Goal: Task Accomplishment & Management: Manage account settings

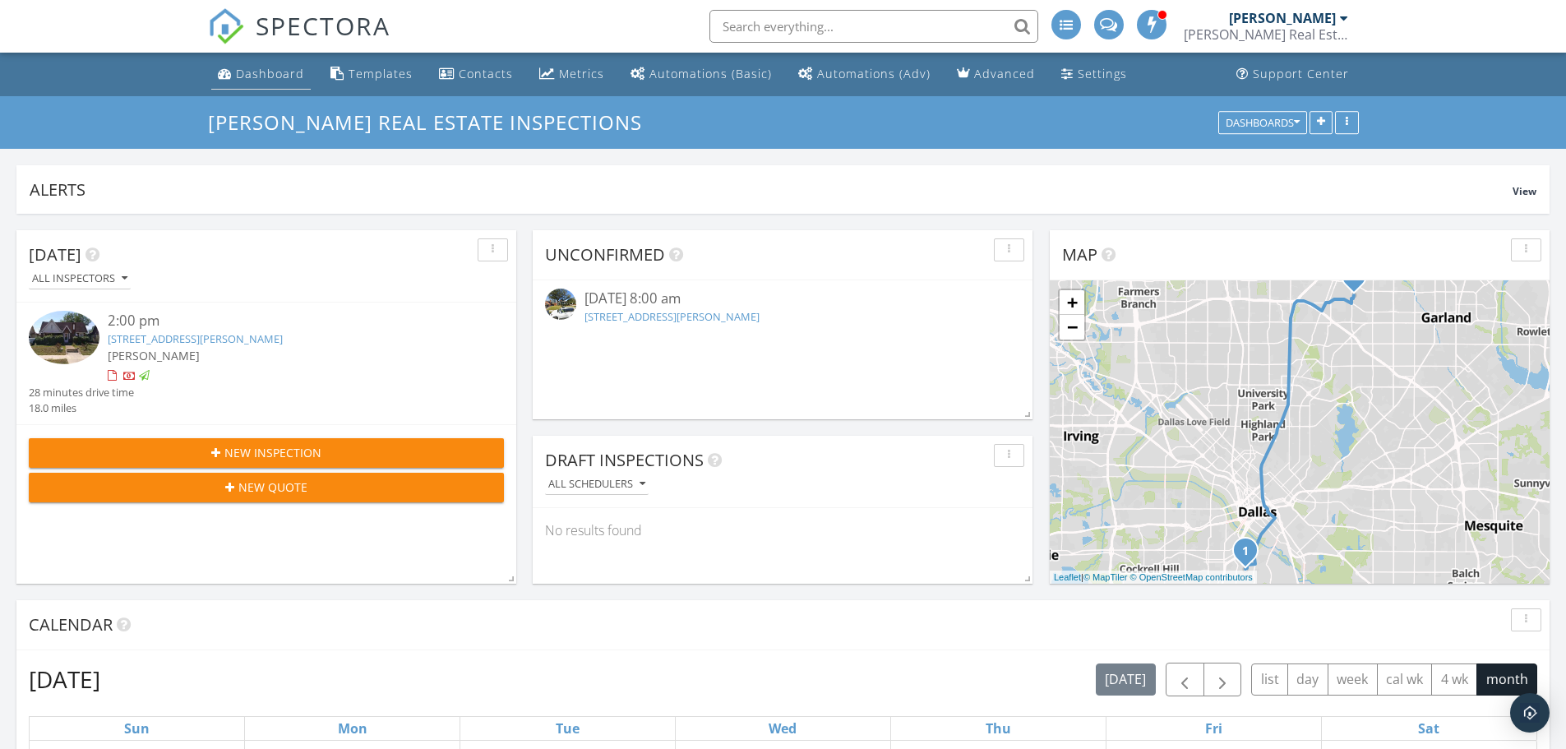
click at [264, 79] on div "Dashboard" at bounding box center [270, 74] width 68 height 16
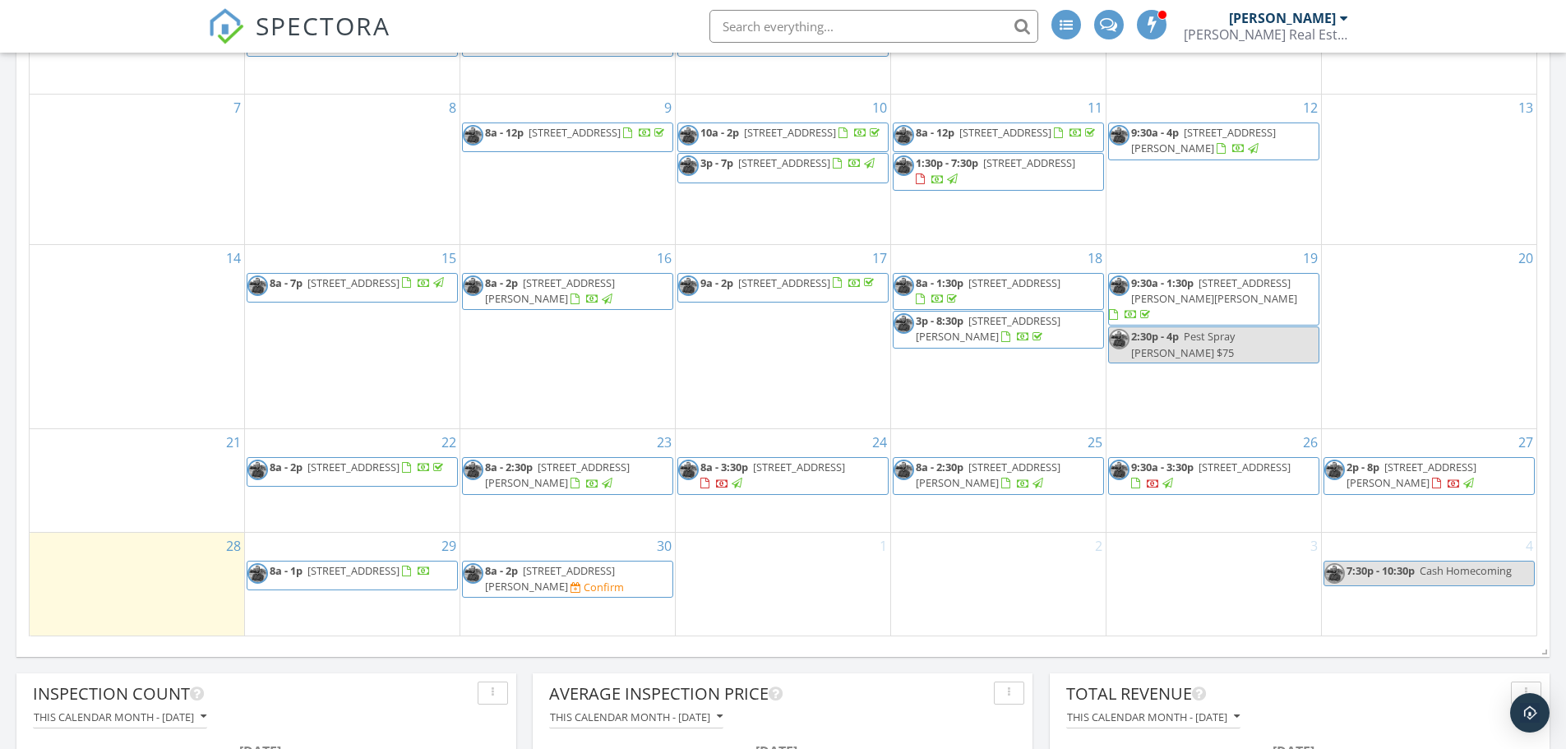
scroll to position [822, 0]
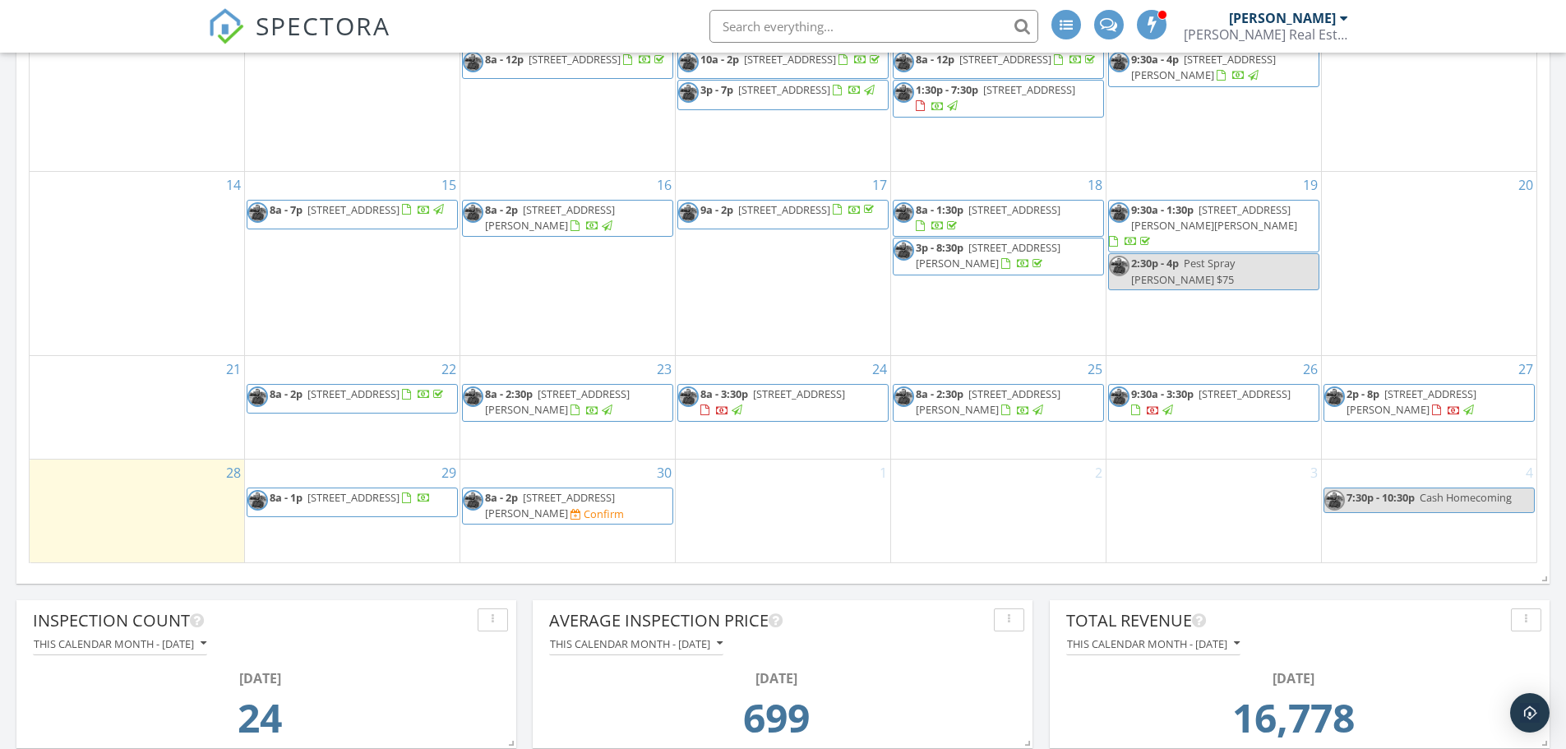
click at [793, 396] on span "732 Rainbow Dr, Dallas 75208" at bounding box center [799, 393] width 92 height 15
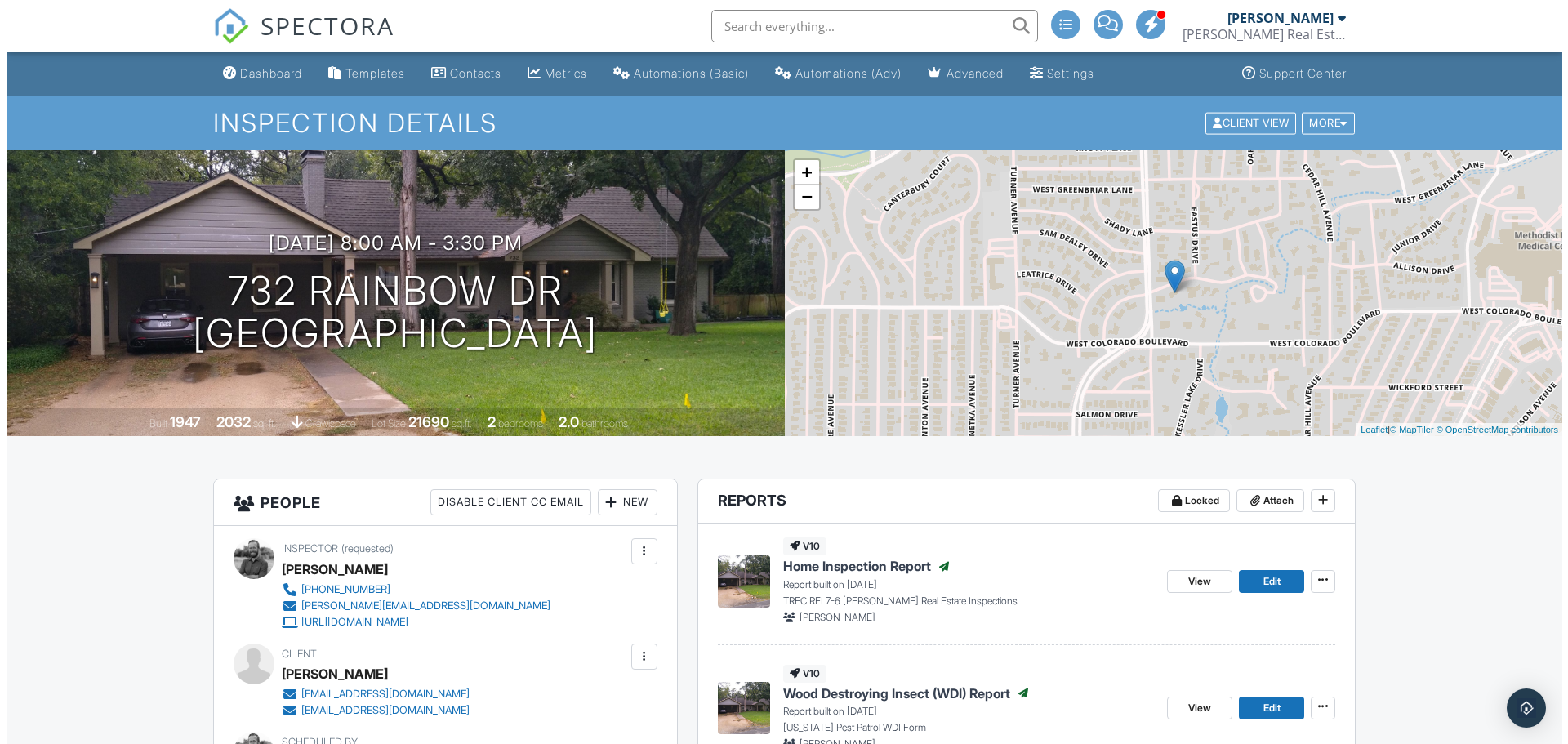
scroll to position [245, 0]
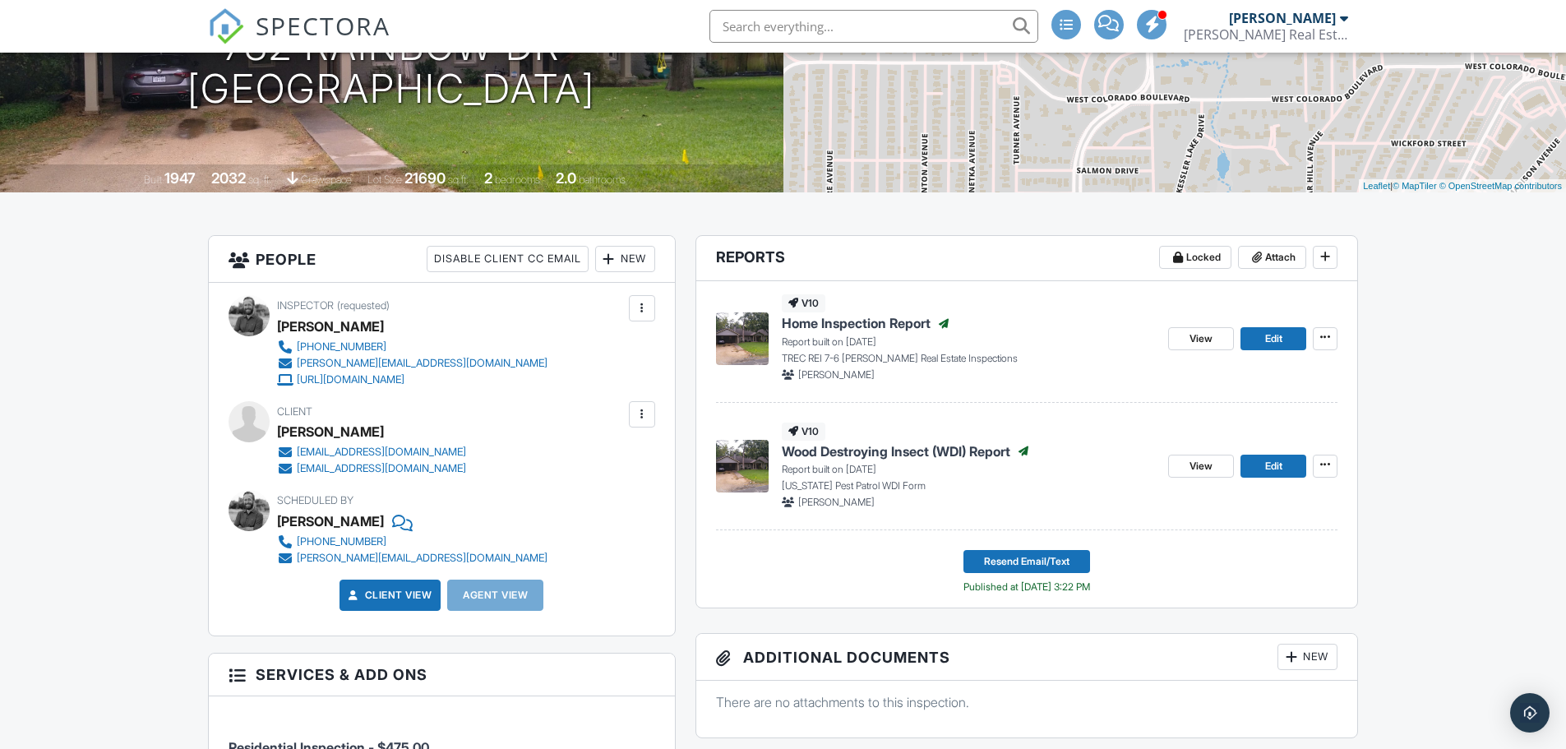
click at [604, 262] on div at bounding box center [609, 259] width 16 height 16
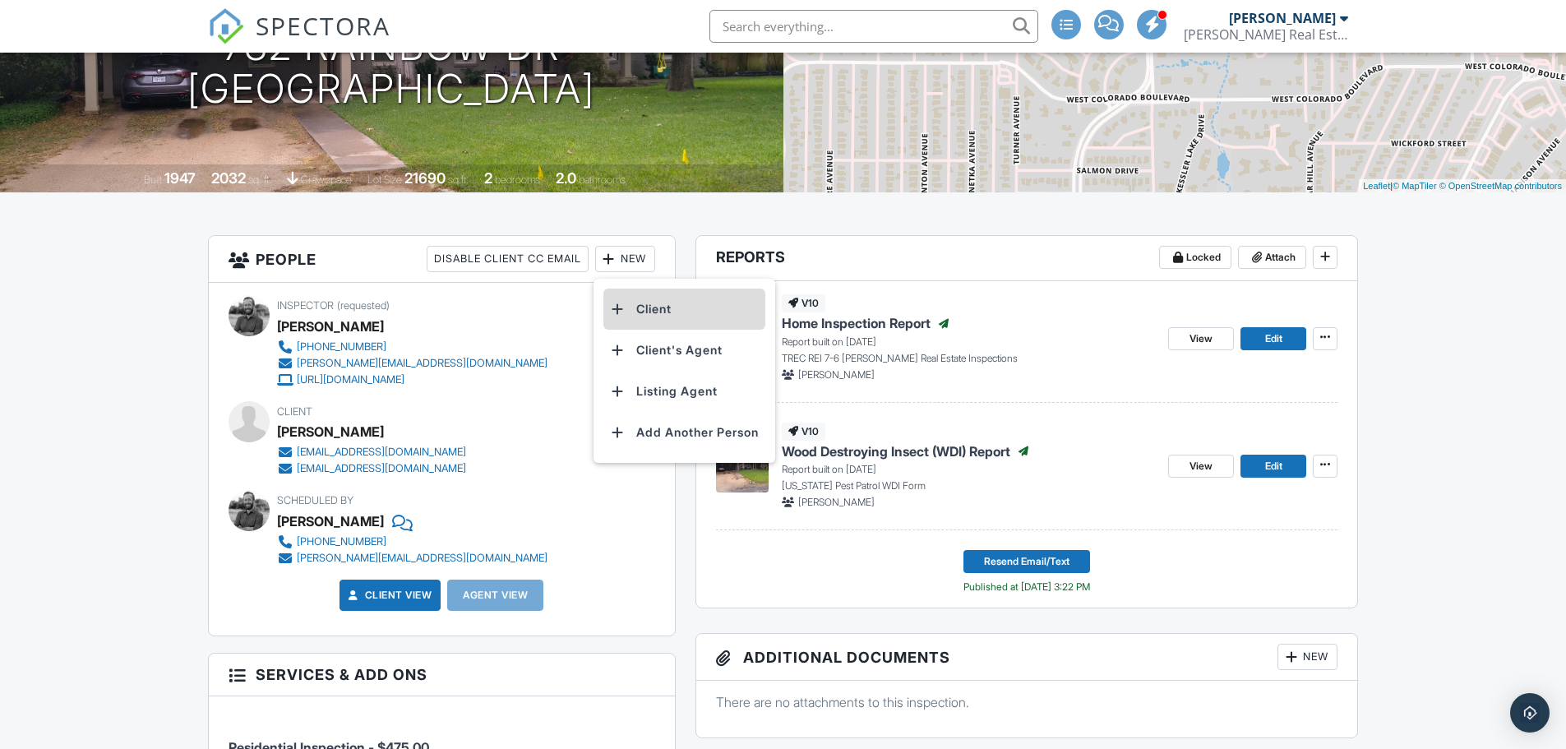
click at [654, 307] on li "Client" at bounding box center [684, 309] width 162 height 41
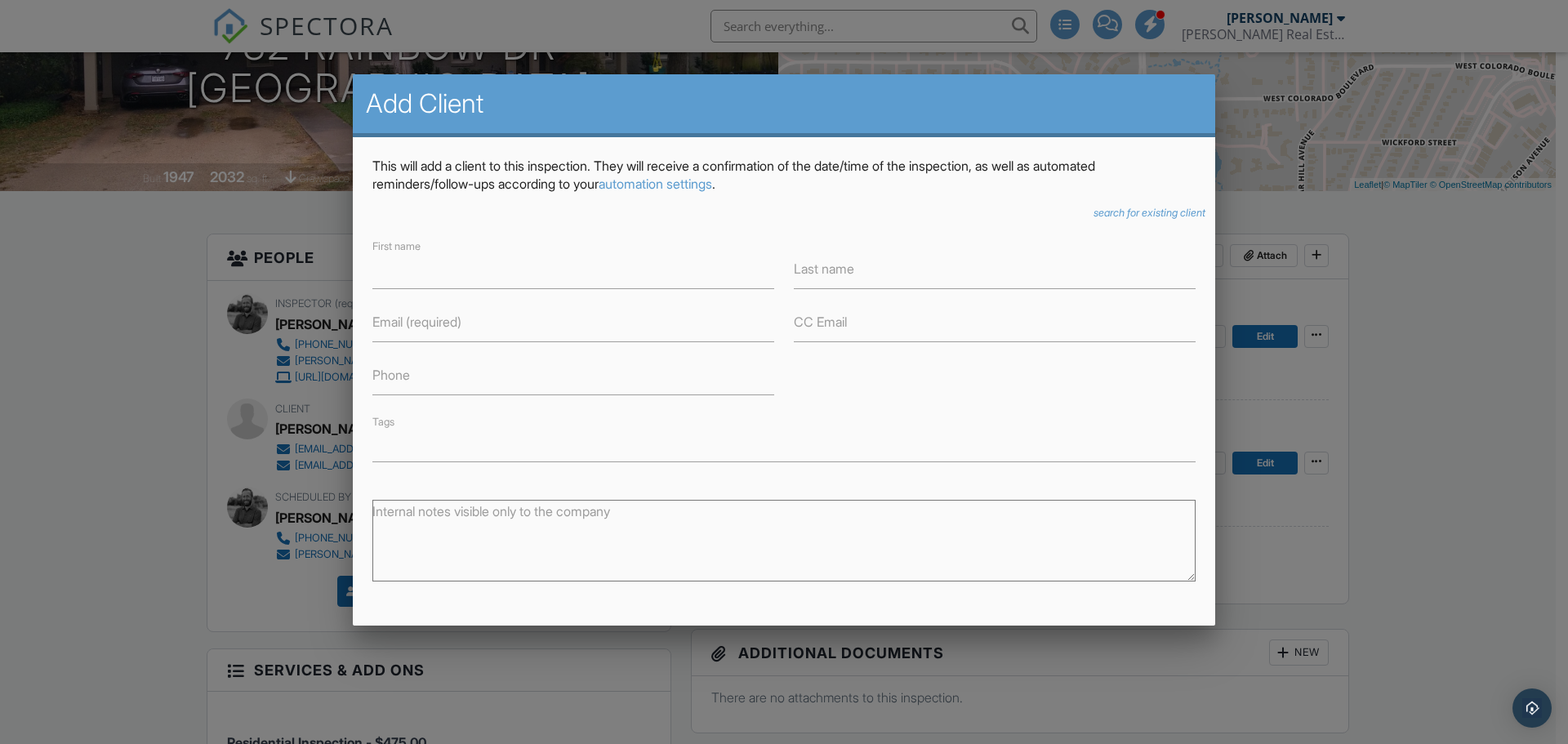
click at [1094, 227] on div "This will add a client to this inspection. They will receive a confirmation of …" at bounding box center [784, 470] width 862 height 667
click at [1098, 221] on div "This will add a client to this inspection. They will receive a confirmation of …" at bounding box center [784, 470] width 862 height 667
click at [1100, 215] on icon "search for existing client" at bounding box center [1150, 213] width 112 height 12
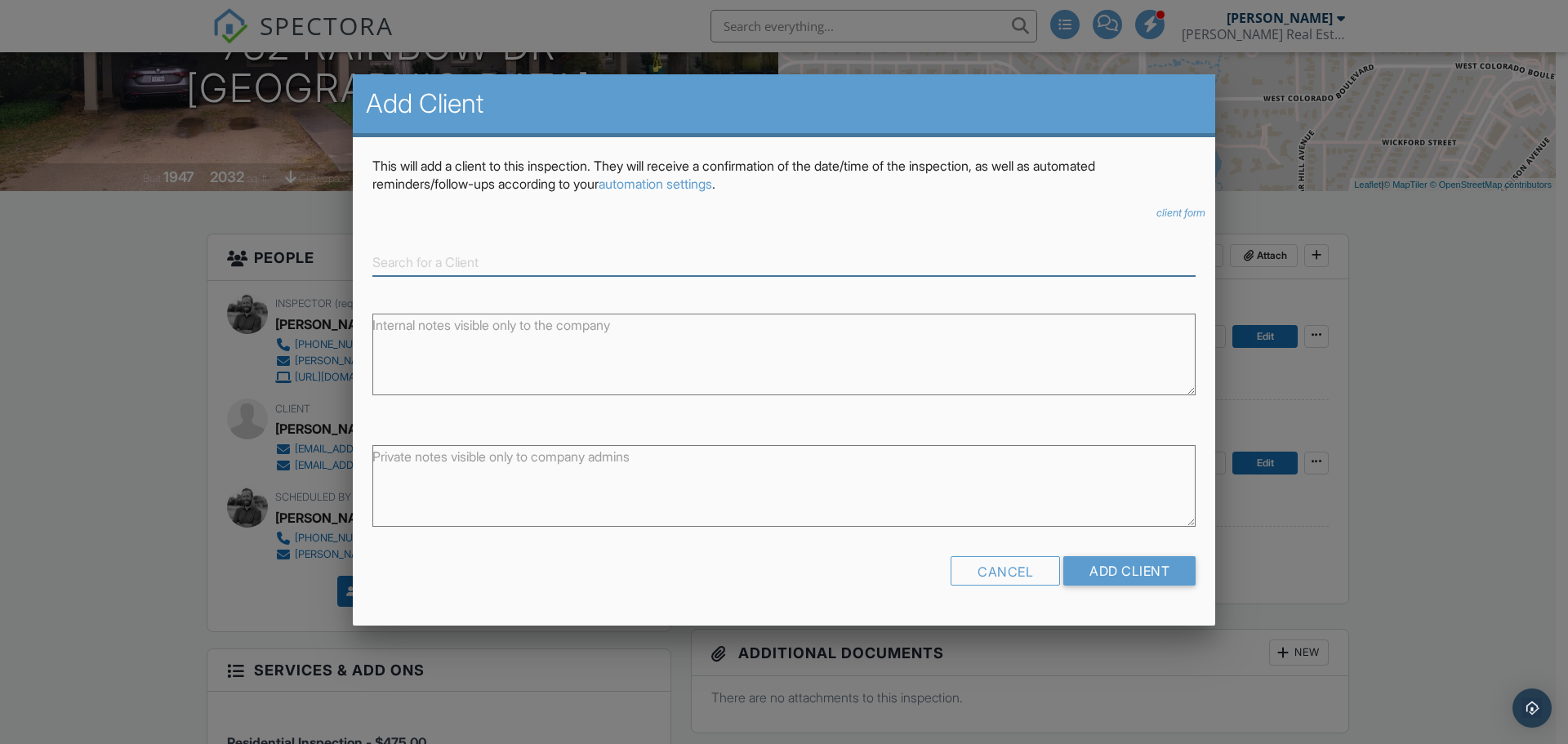
click at [450, 267] on input at bounding box center [784, 262] width 824 height 27
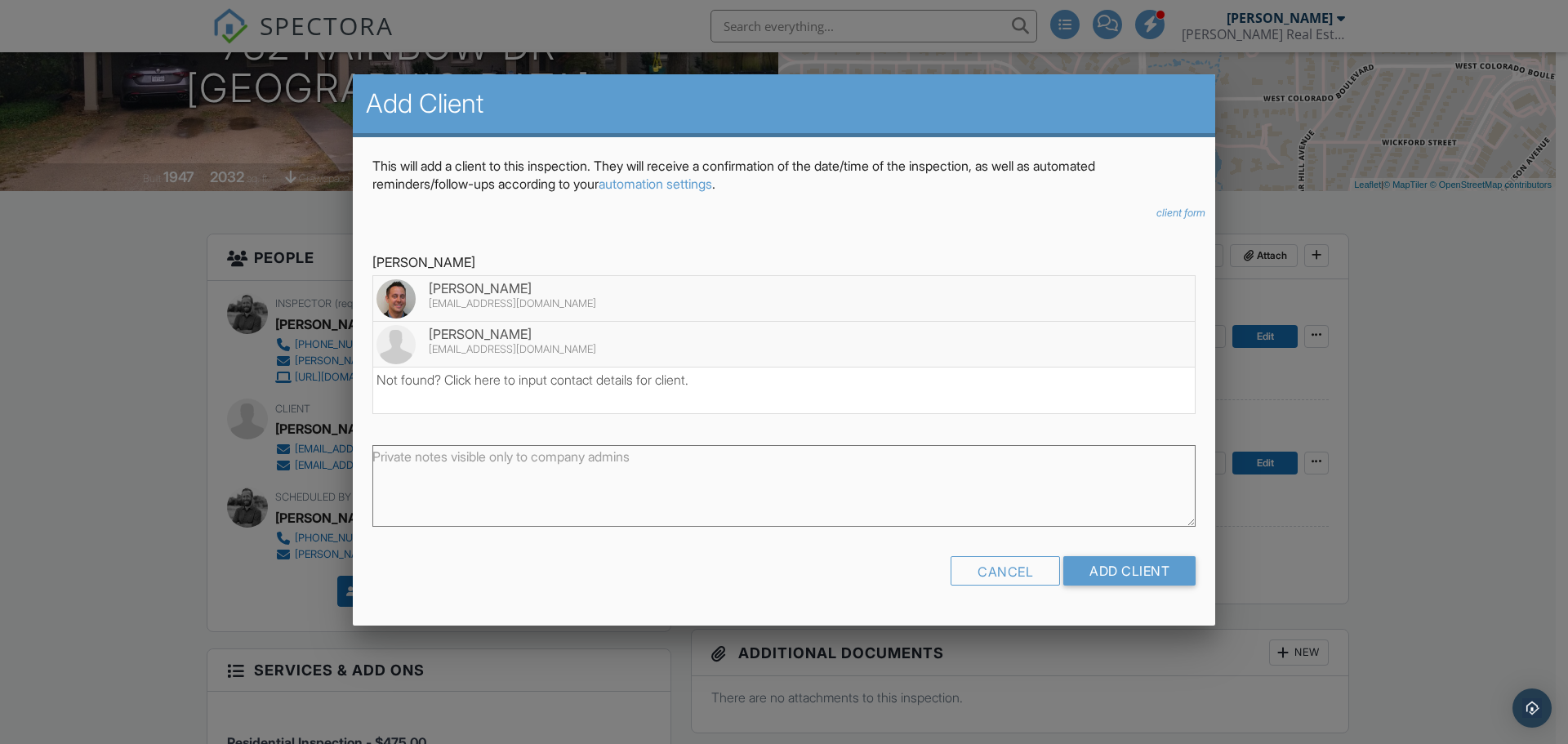
click at [442, 341] on div "Preston Johns" at bounding box center [784, 334] width 815 height 18
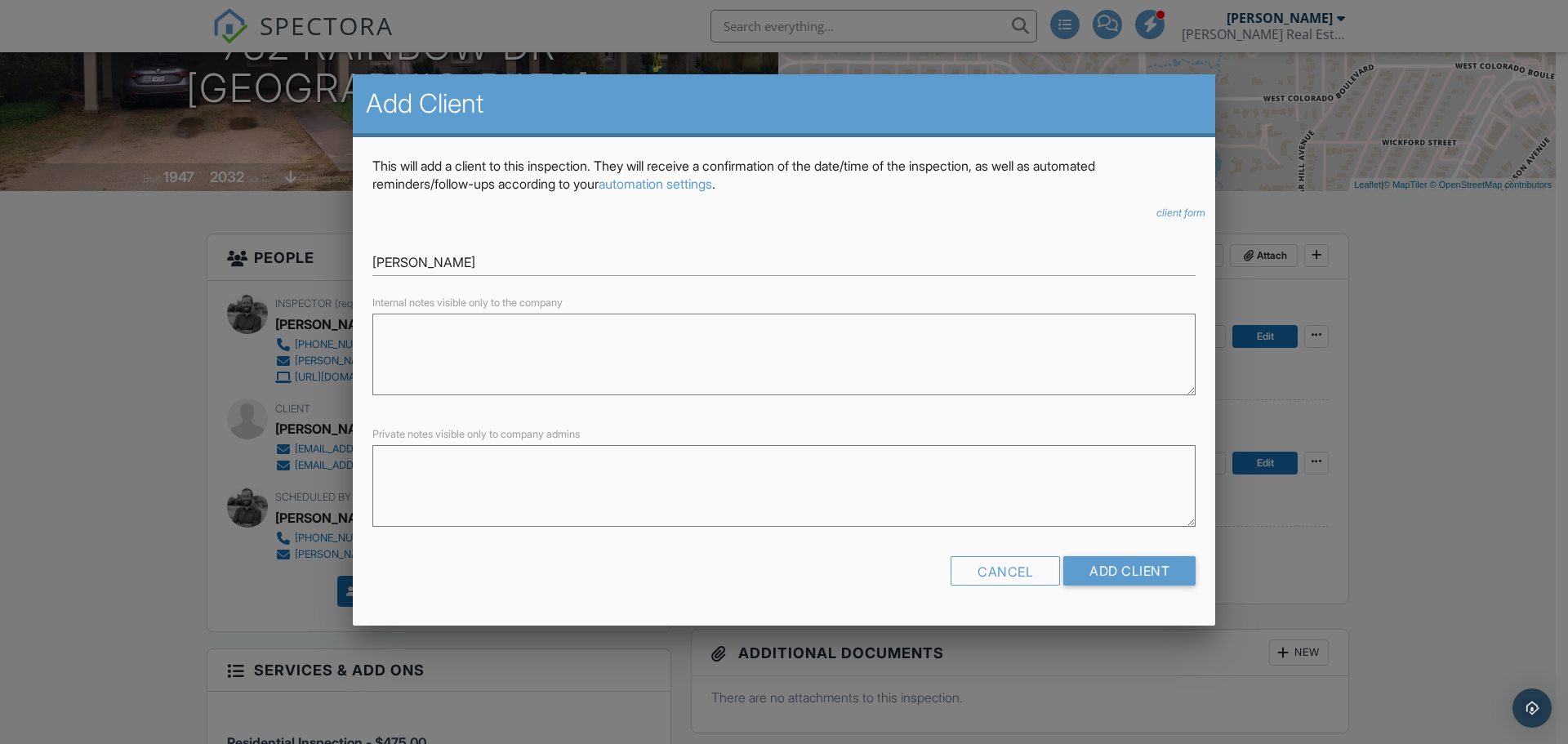
type input "Preston Johns"
click at [1091, 572] on input "Add Client" at bounding box center [1129, 571] width 132 height 30
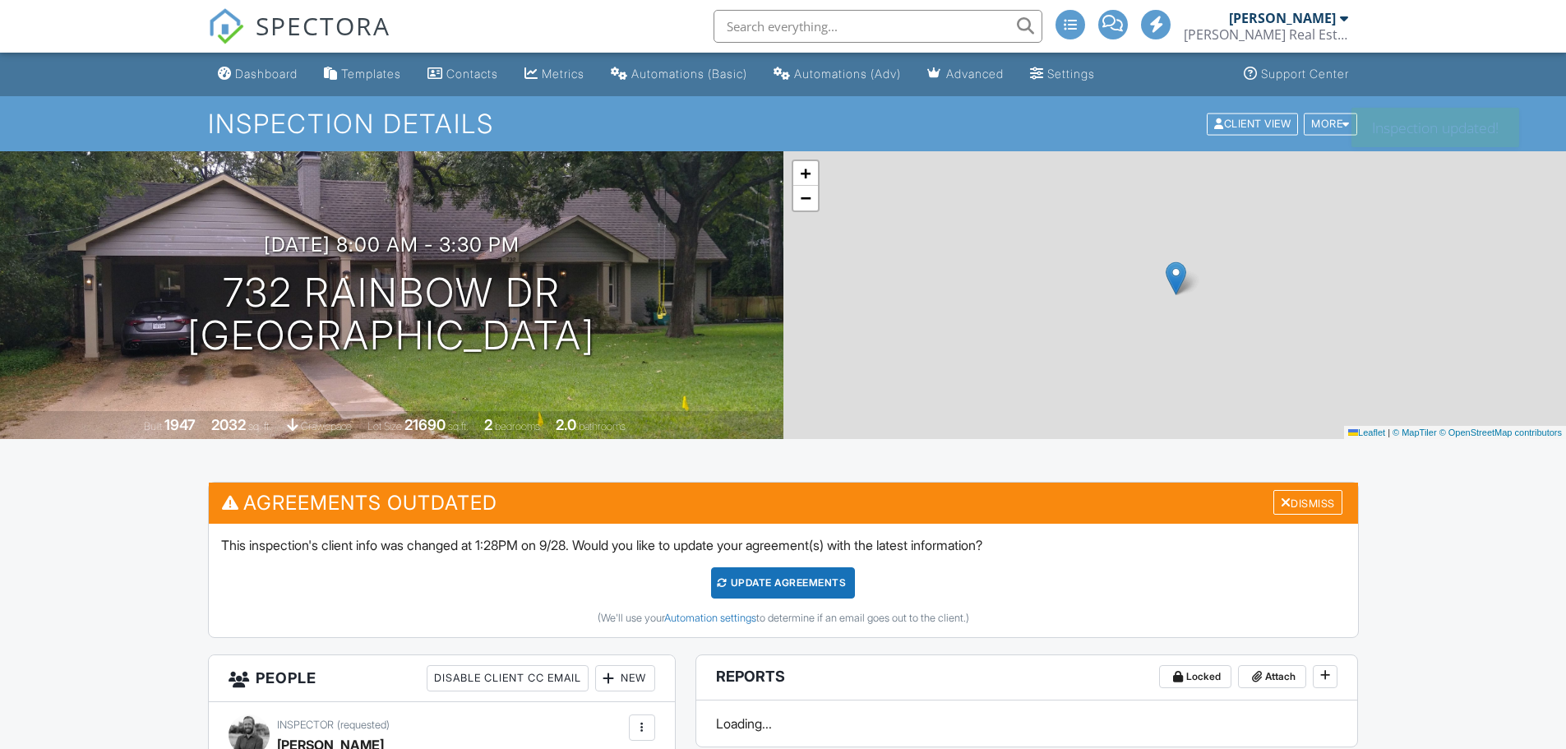
click at [800, 584] on div "Update Agreements" at bounding box center [783, 582] width 144 height 31
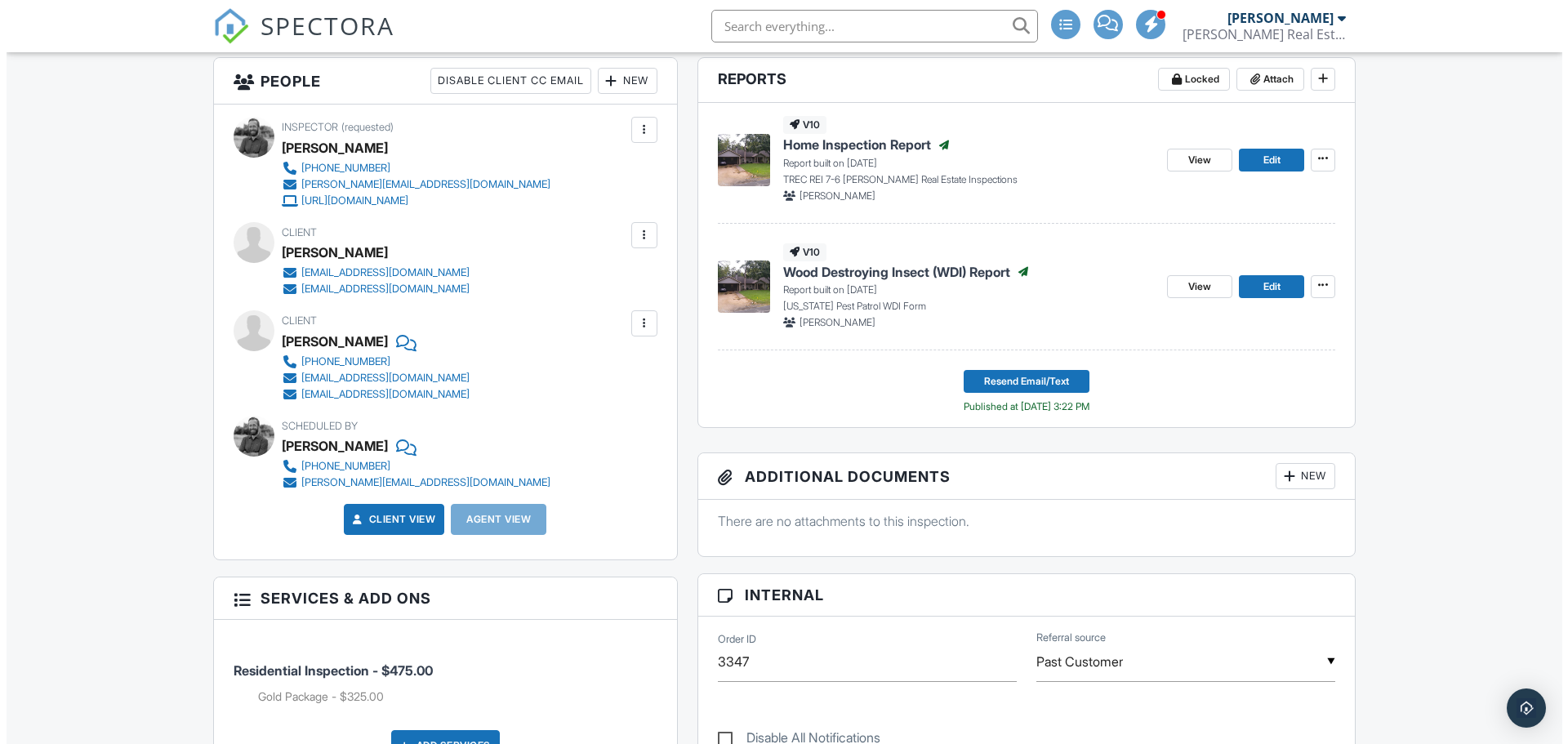
scroll to position [392, 0]
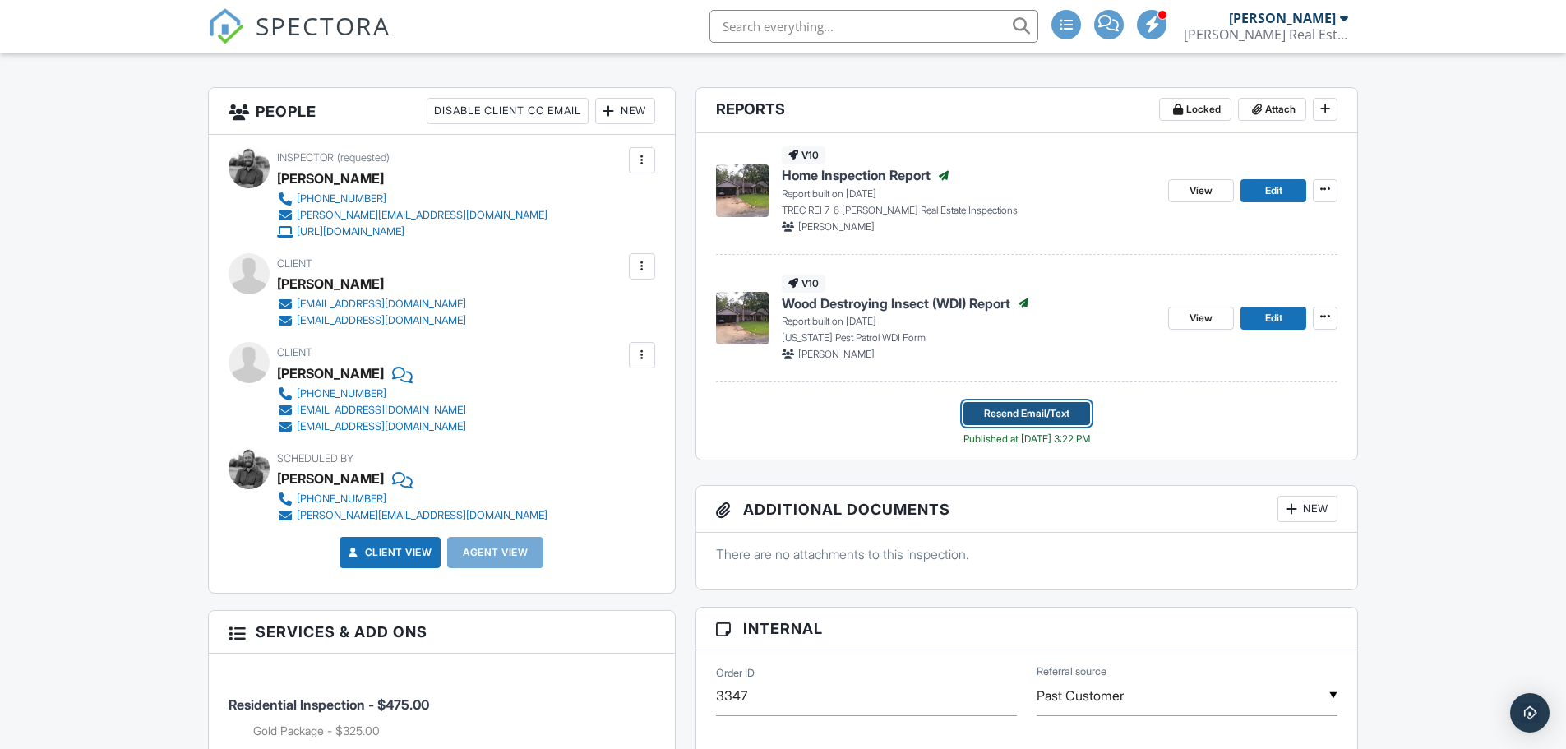
click at [1015, 407] on span "Resend Email/Text" at bounding box center [1026, 413] width 85 height 16
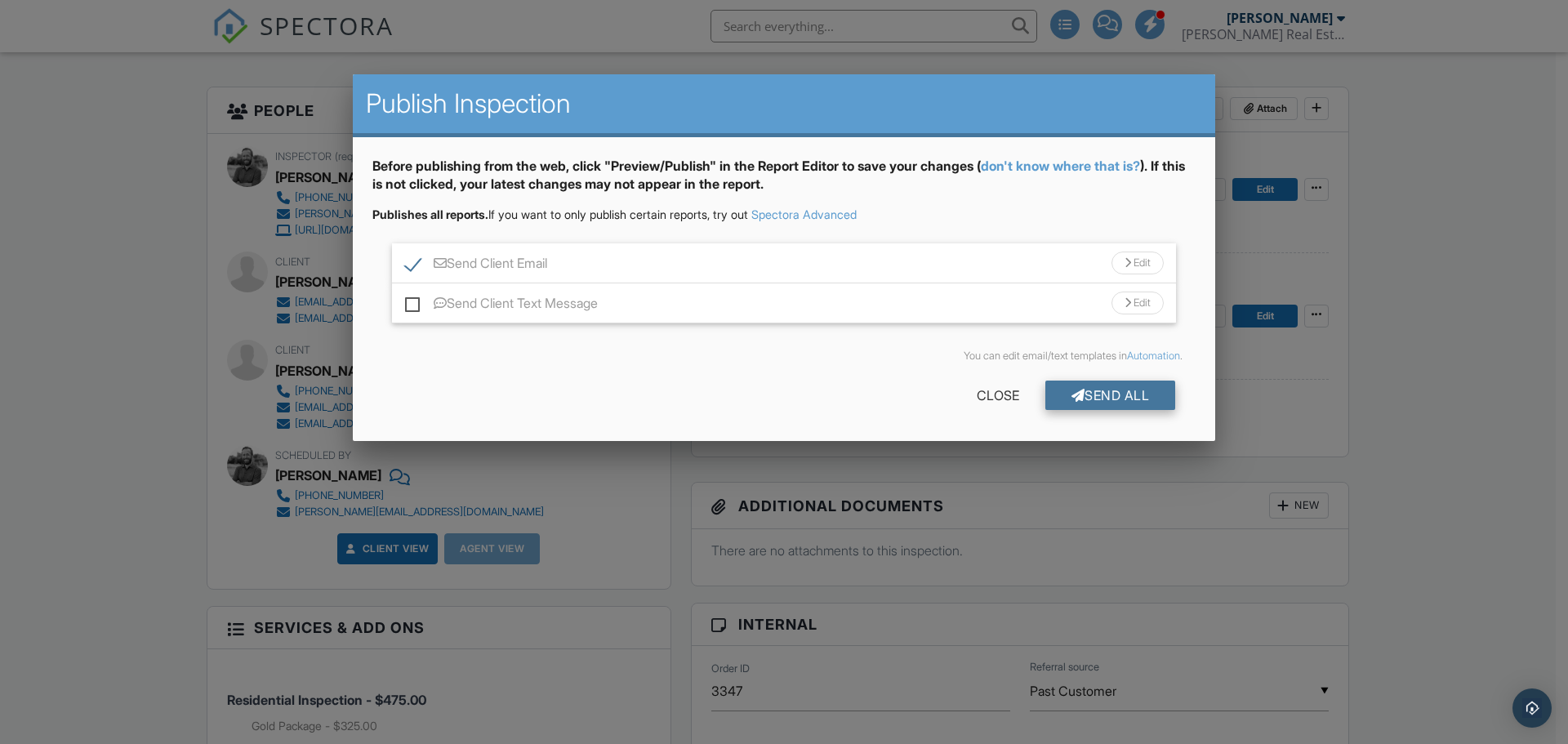
click at [1095, 402] on div "Send All" at bounding box center [1111, 395] width 131 height 30
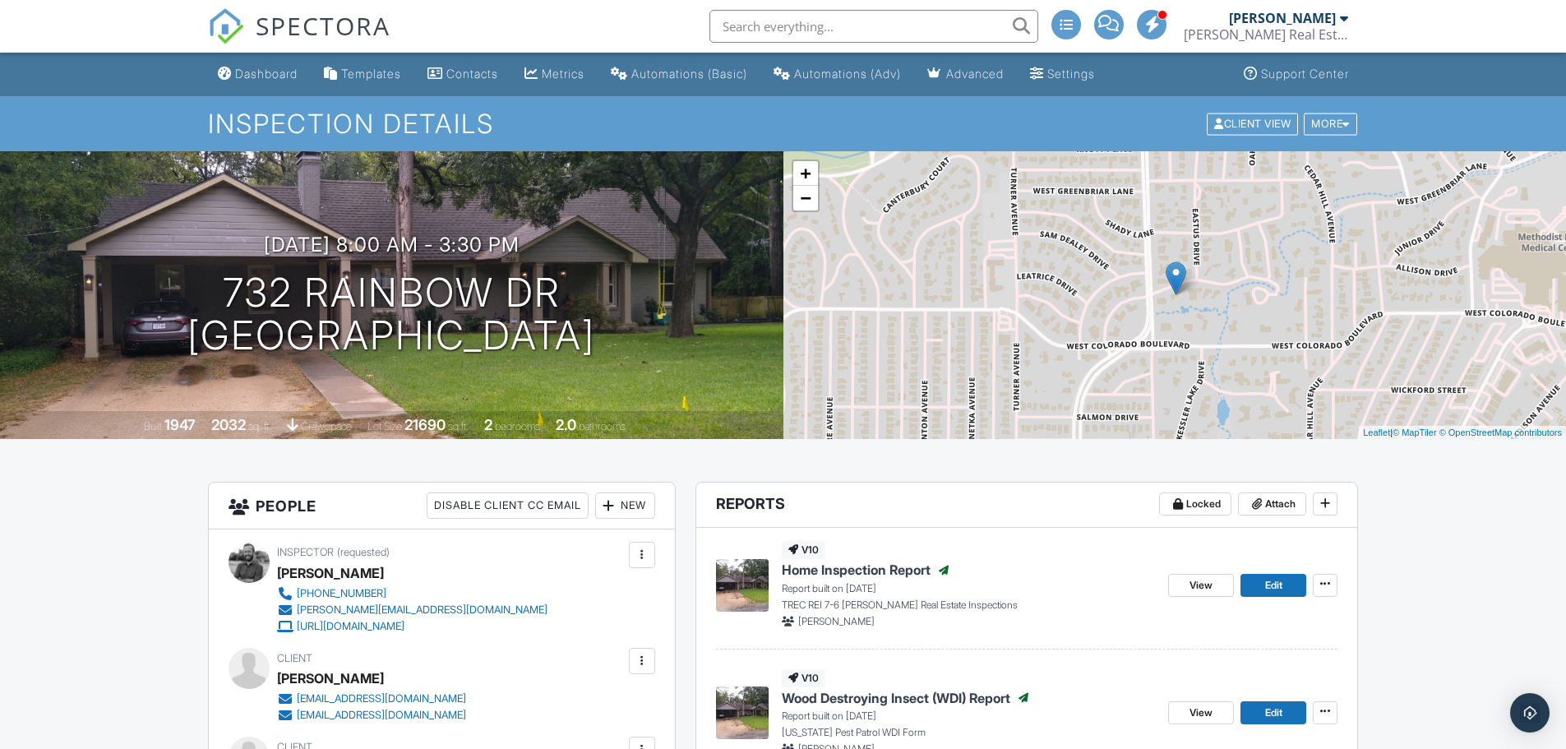
click at [235, 67] on link "Dashboard" at bounding box center [257, 74] width 93 height 30
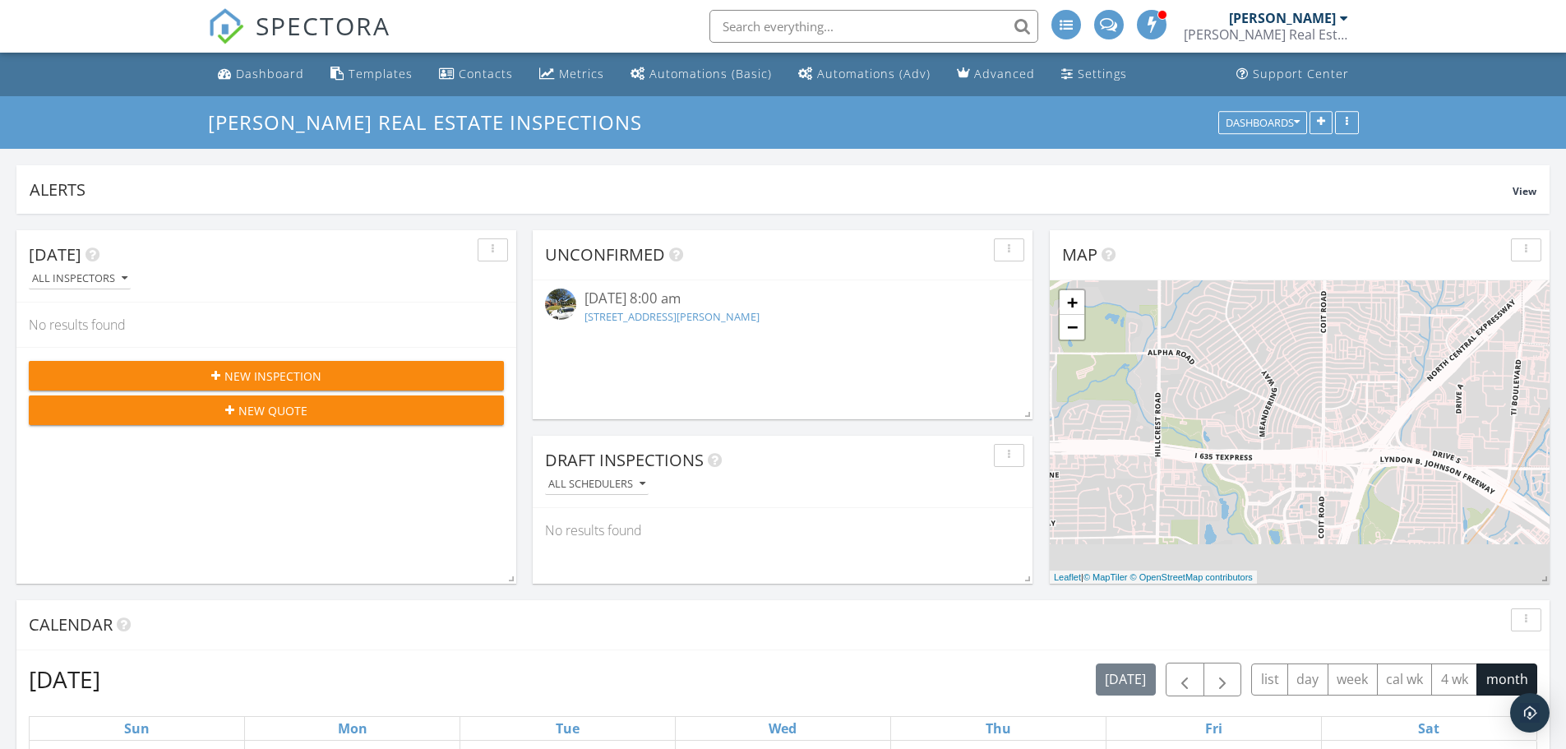
scroll to position [312, 1533]
click at [772, 27] on input "text" at bounding box center [873, 26] width 329 height 33
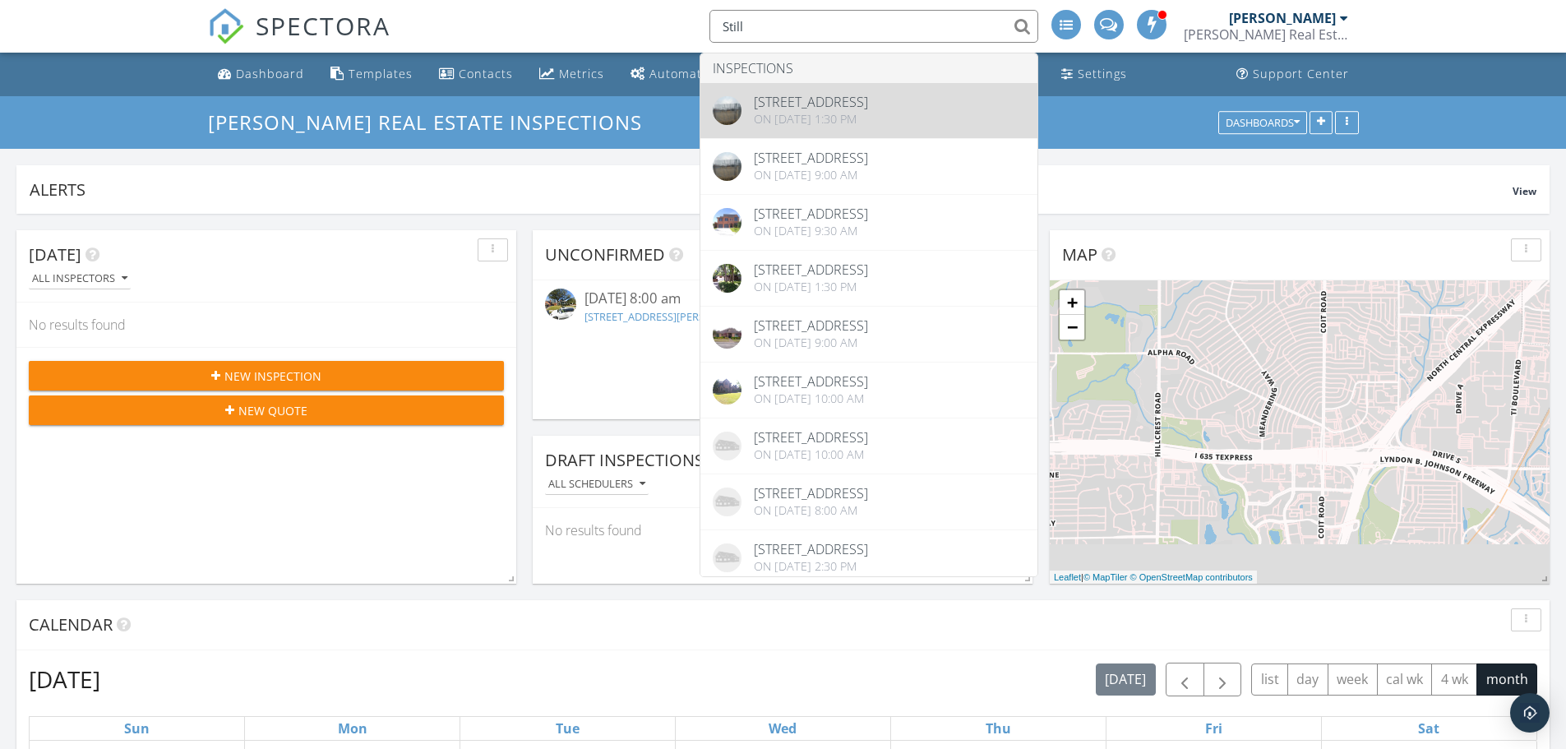
type input "Still"
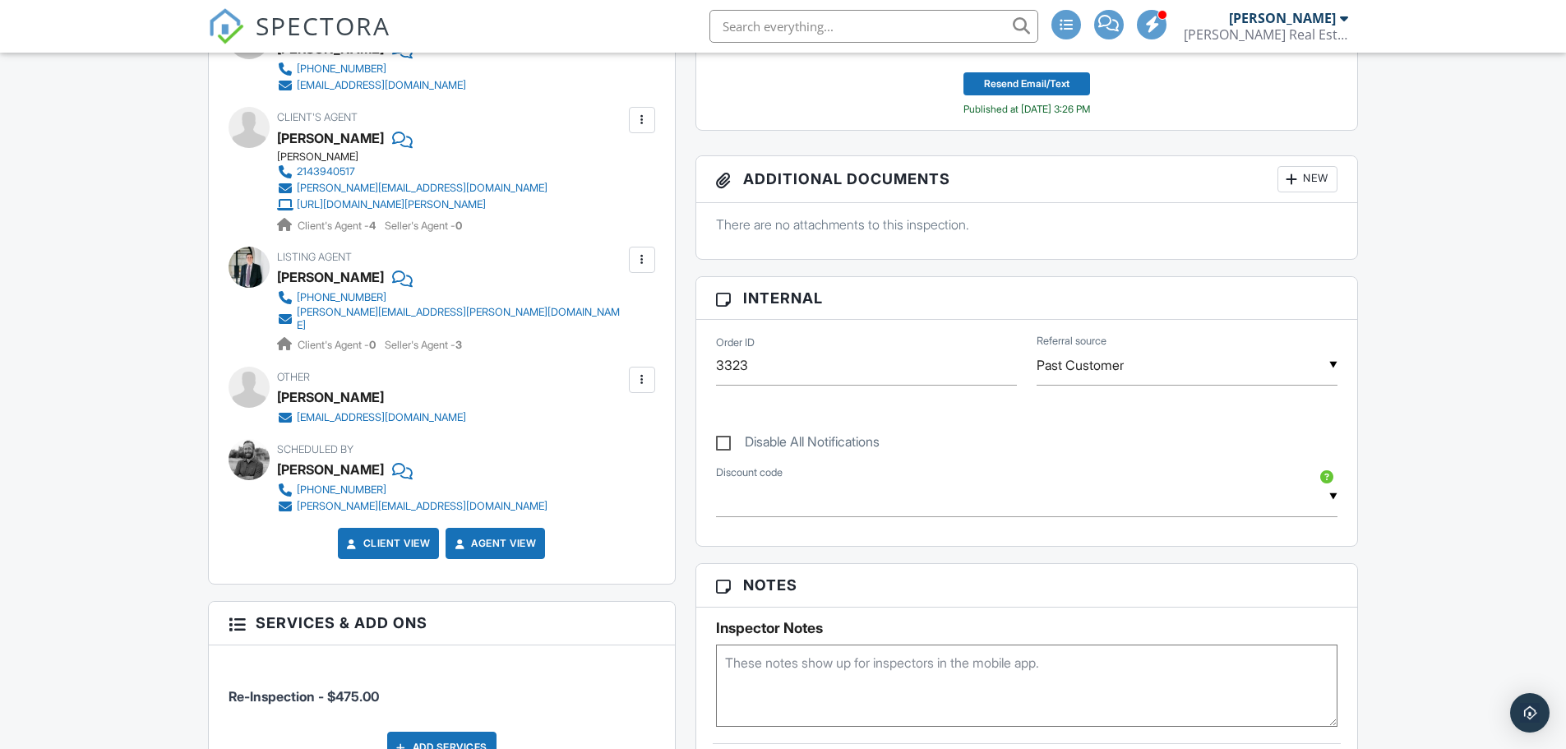
scroll to position [740, 0]
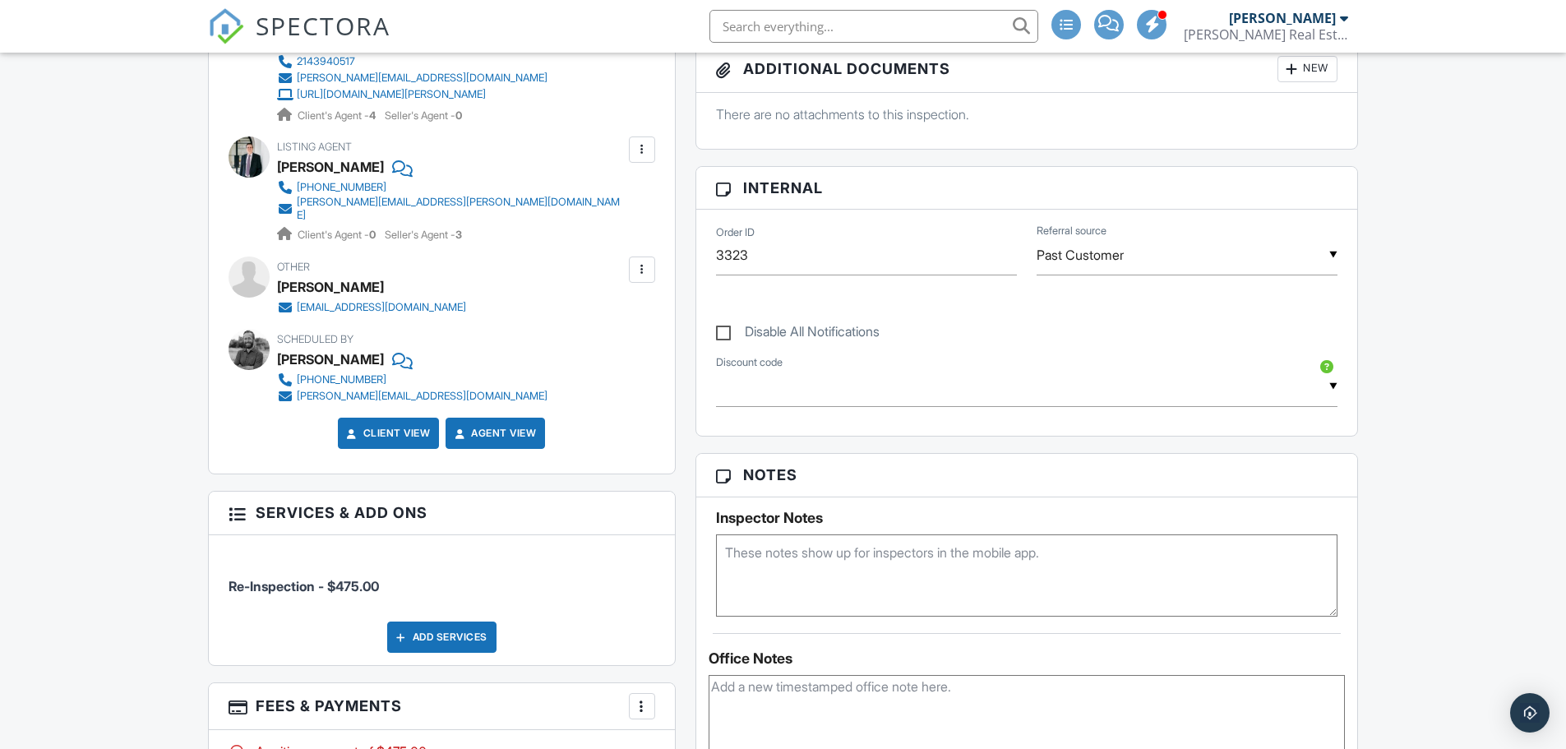
click at [647, 261] on div at bounding box center [642, 269] width 16 height 16
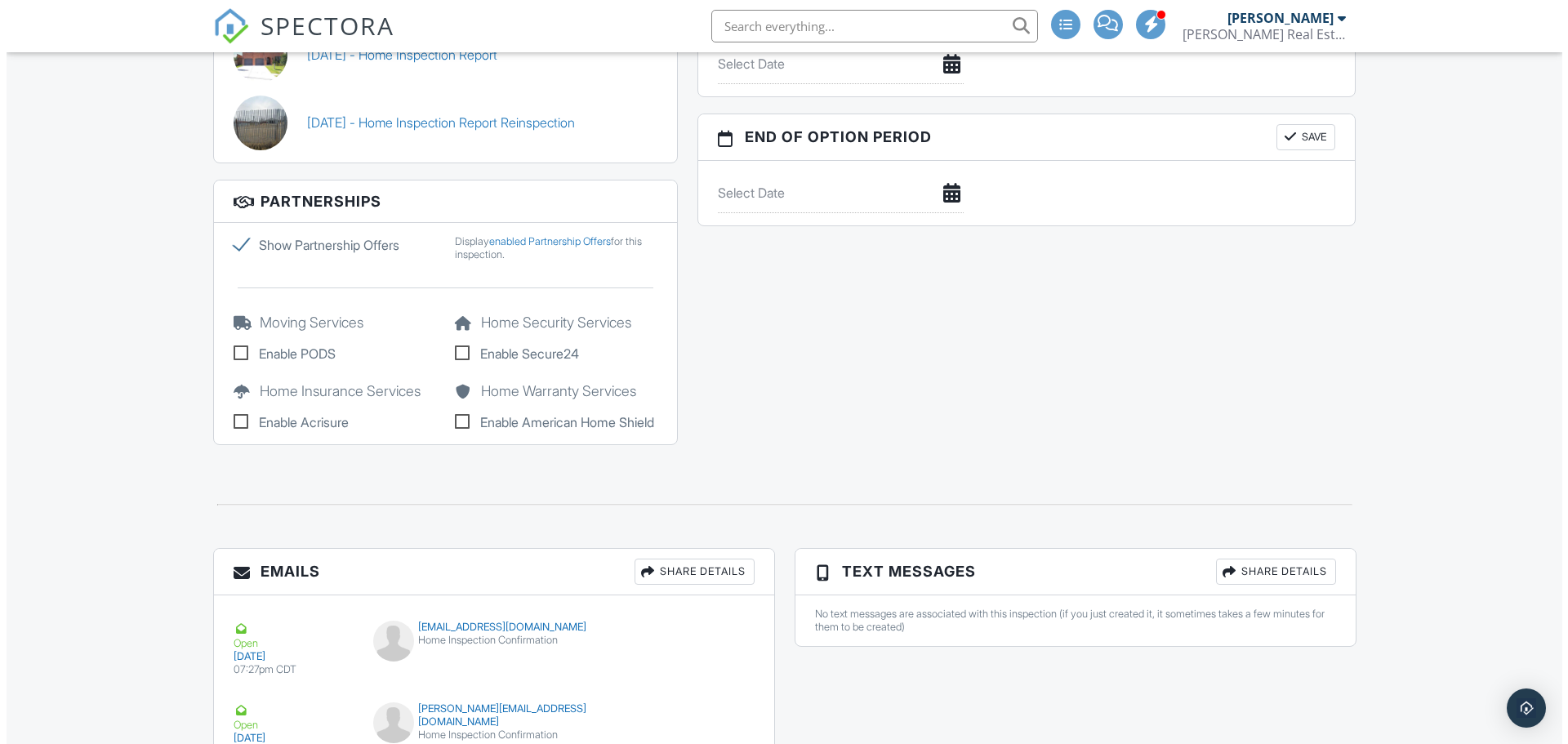
scroll to position [1878, 0]
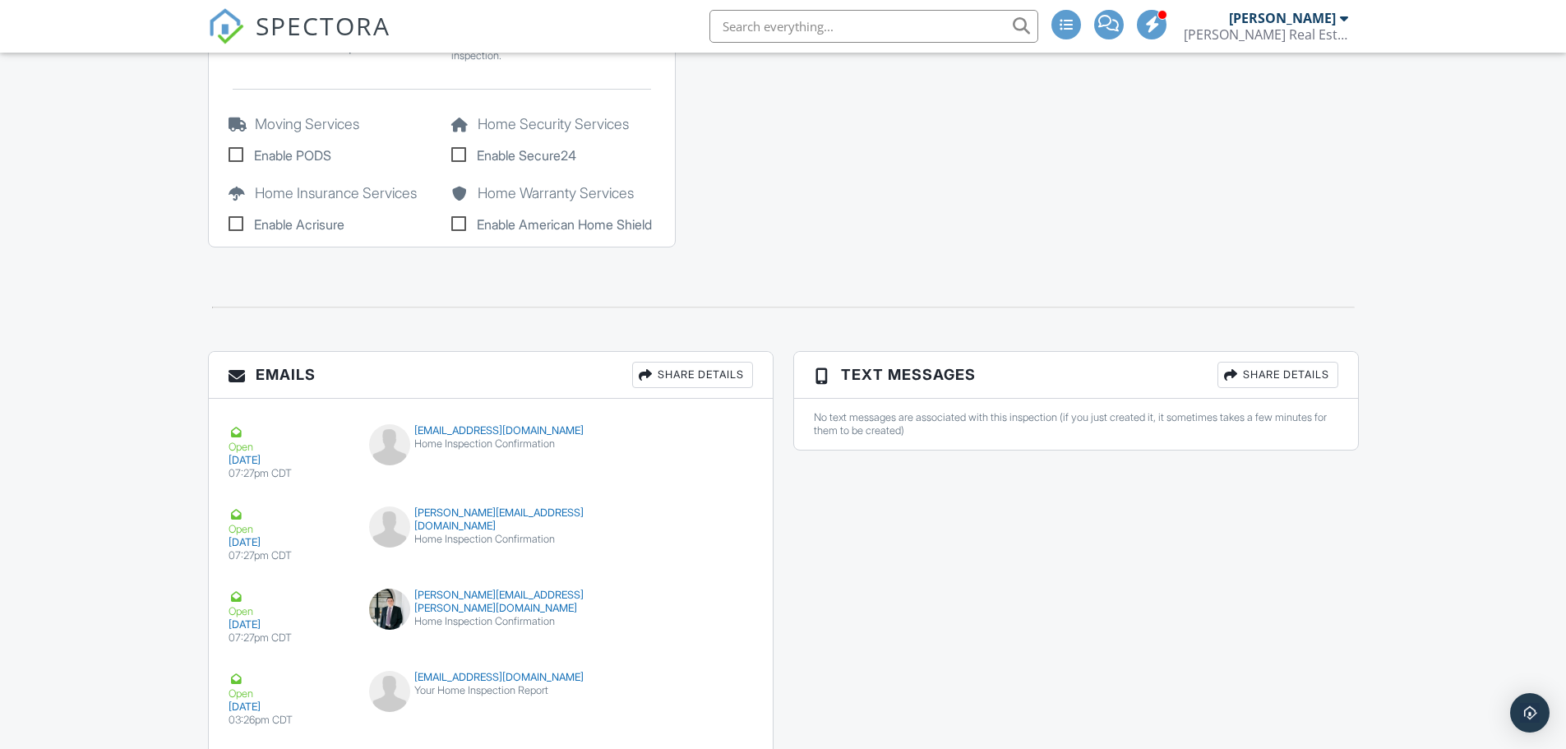
click at [688, 379] on div "Share Details" at bounding box center [692, 375] width 121 height 26
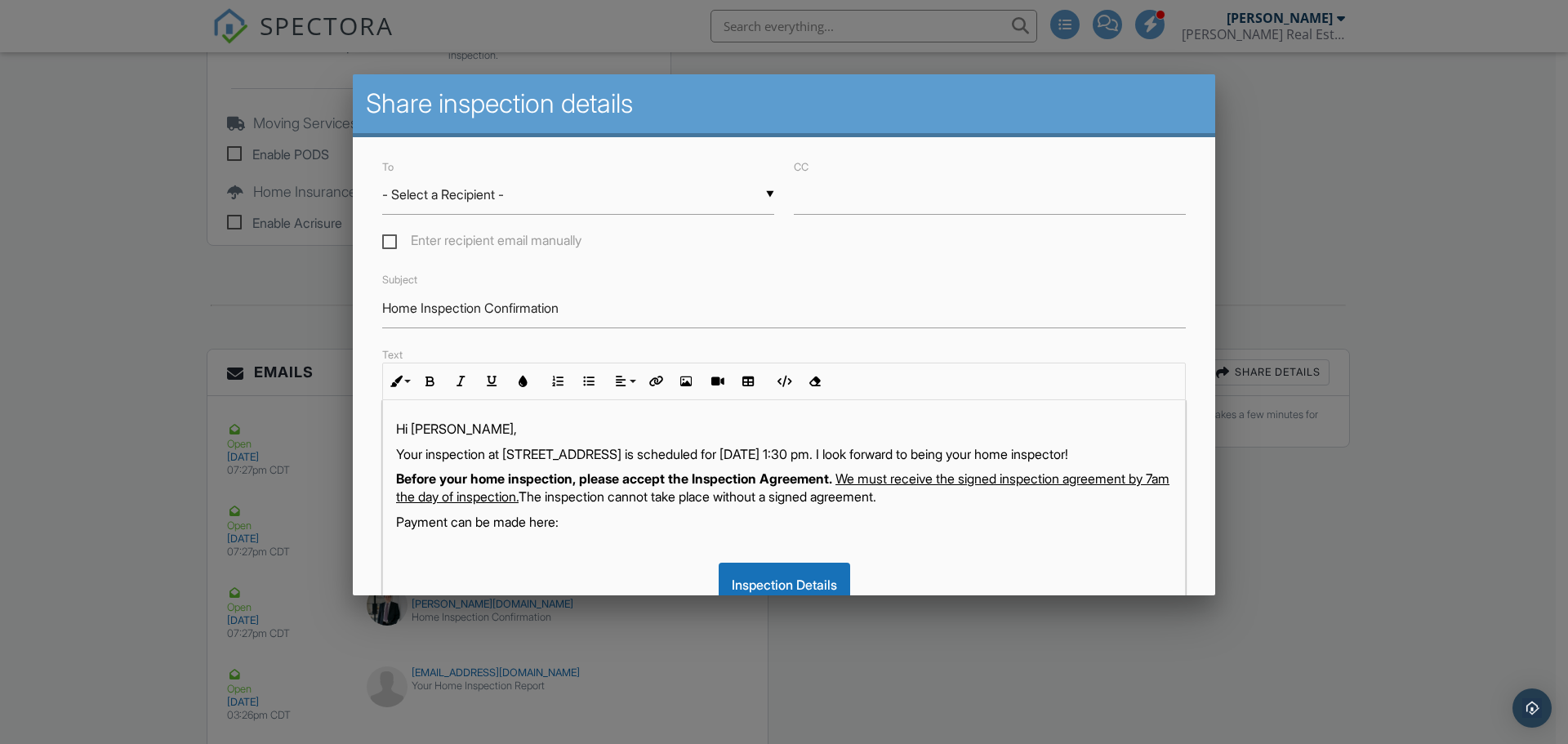
click at [540, 238] on label "Enter recipient email manually" at bounding box center [482, 242] width 200 height 21
click at [392, 238] on input "Enter recipient email manually" at bounding box center [388, 242] width 11 height 11
checkbox input "true"
click at [545, 200] on input "To" at bounding box center [578, 195] width 392 height 40
drag, startPoint x: 448, startPoint y: 200, endPoint x: 780, endPoint y: 264, distance: 338.1
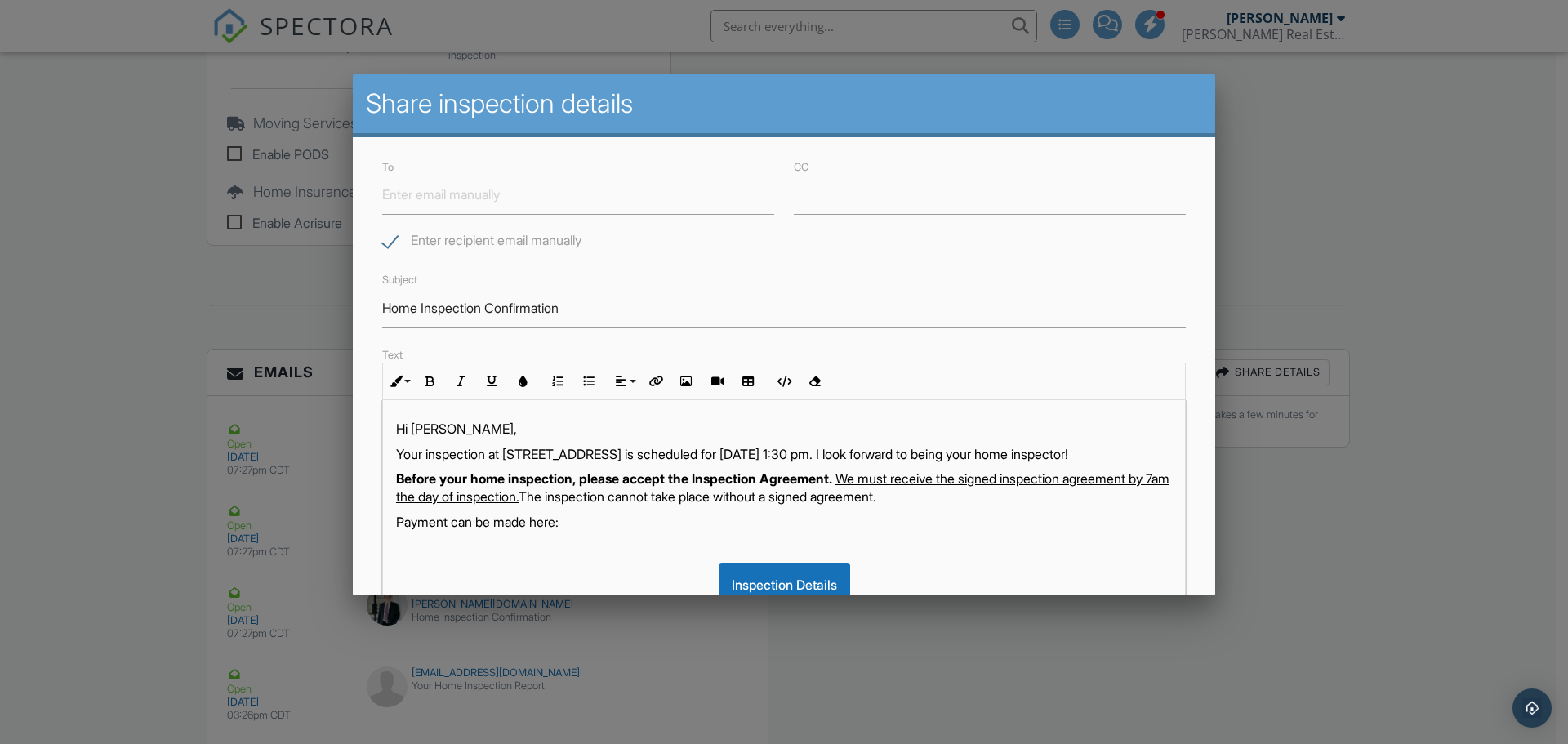
paste input "[EMAIL_ADDRESS][DOMAIN_NAME]"
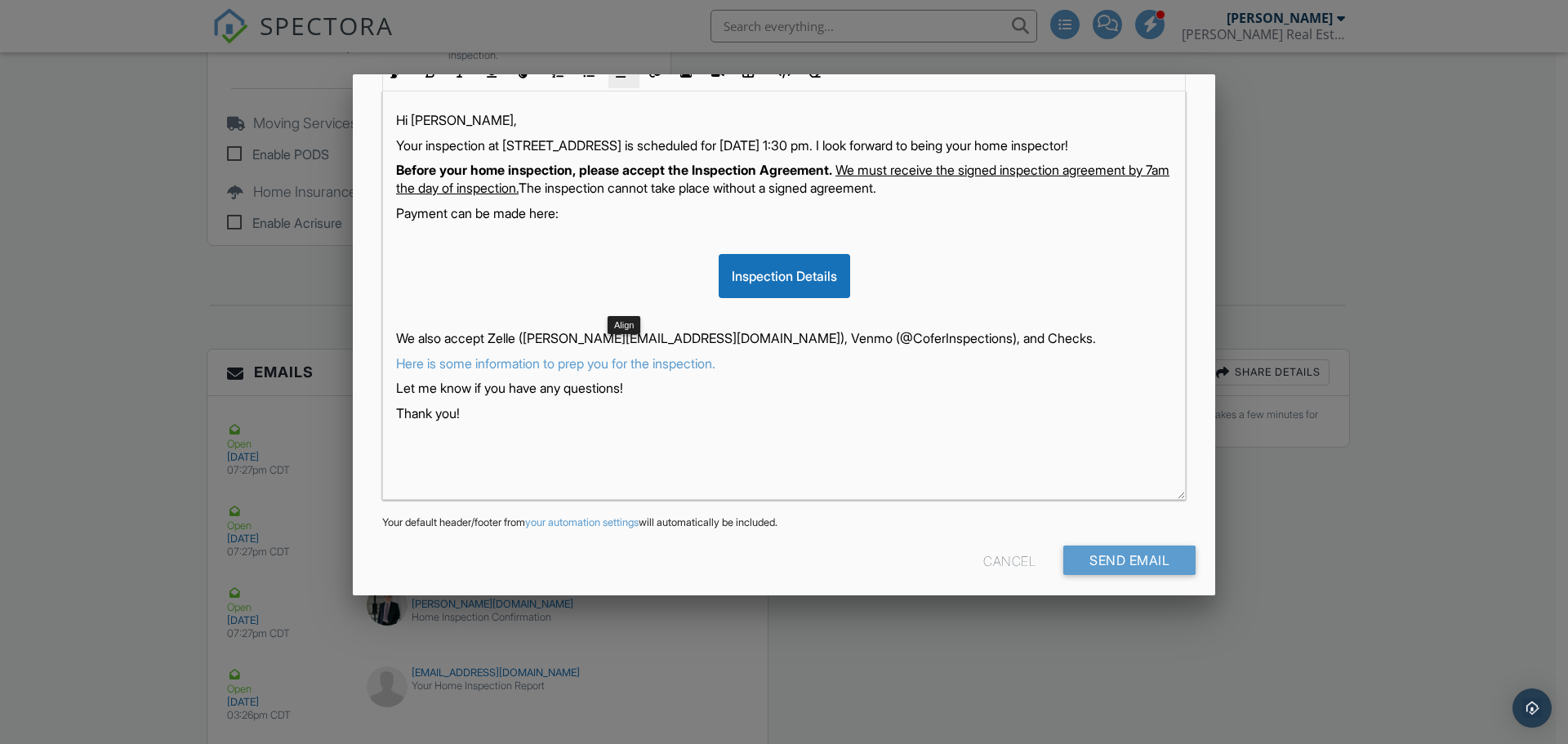
scroll to position [320, 0]
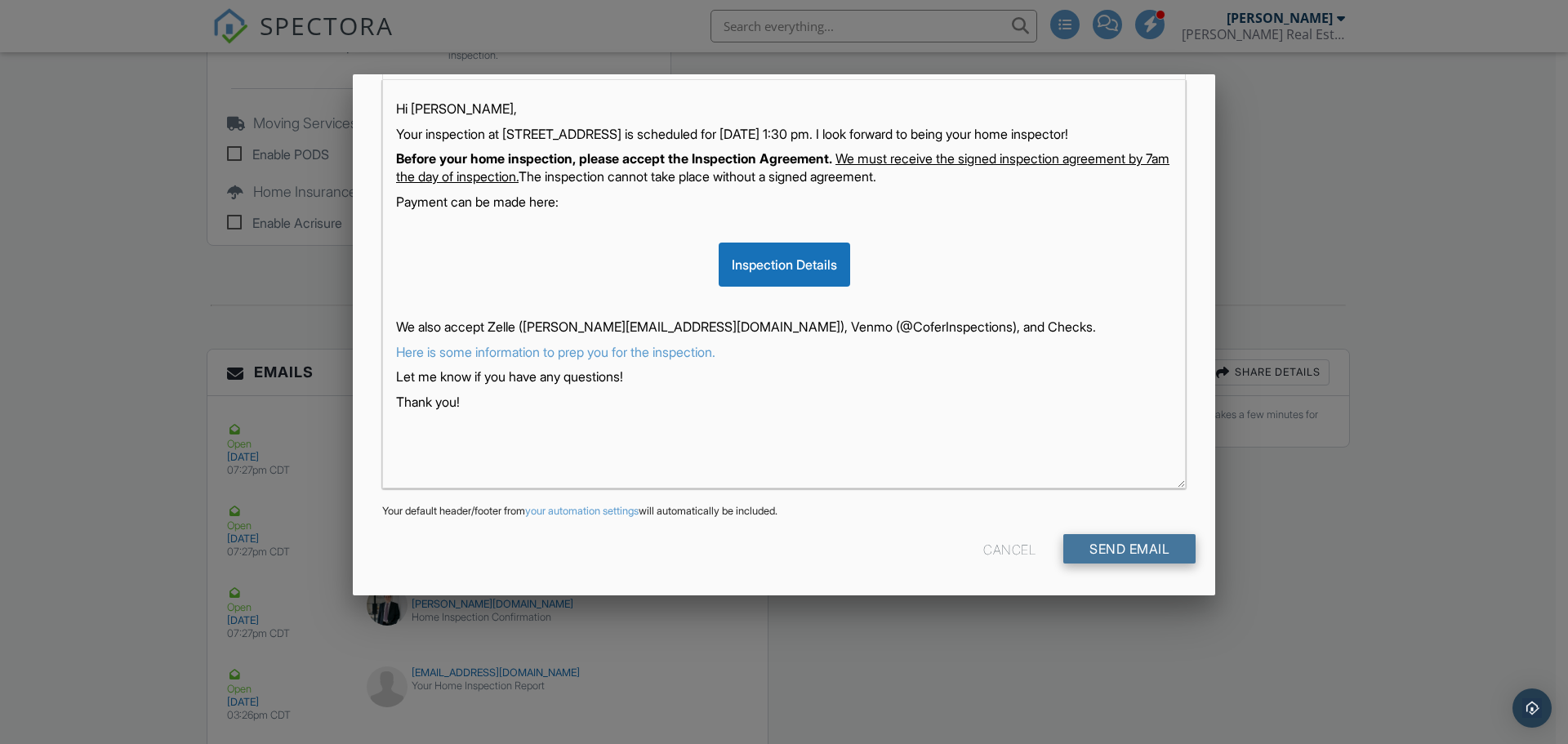
type input "[EMAIL_ADDRESS][DOMAIN_NAME]"
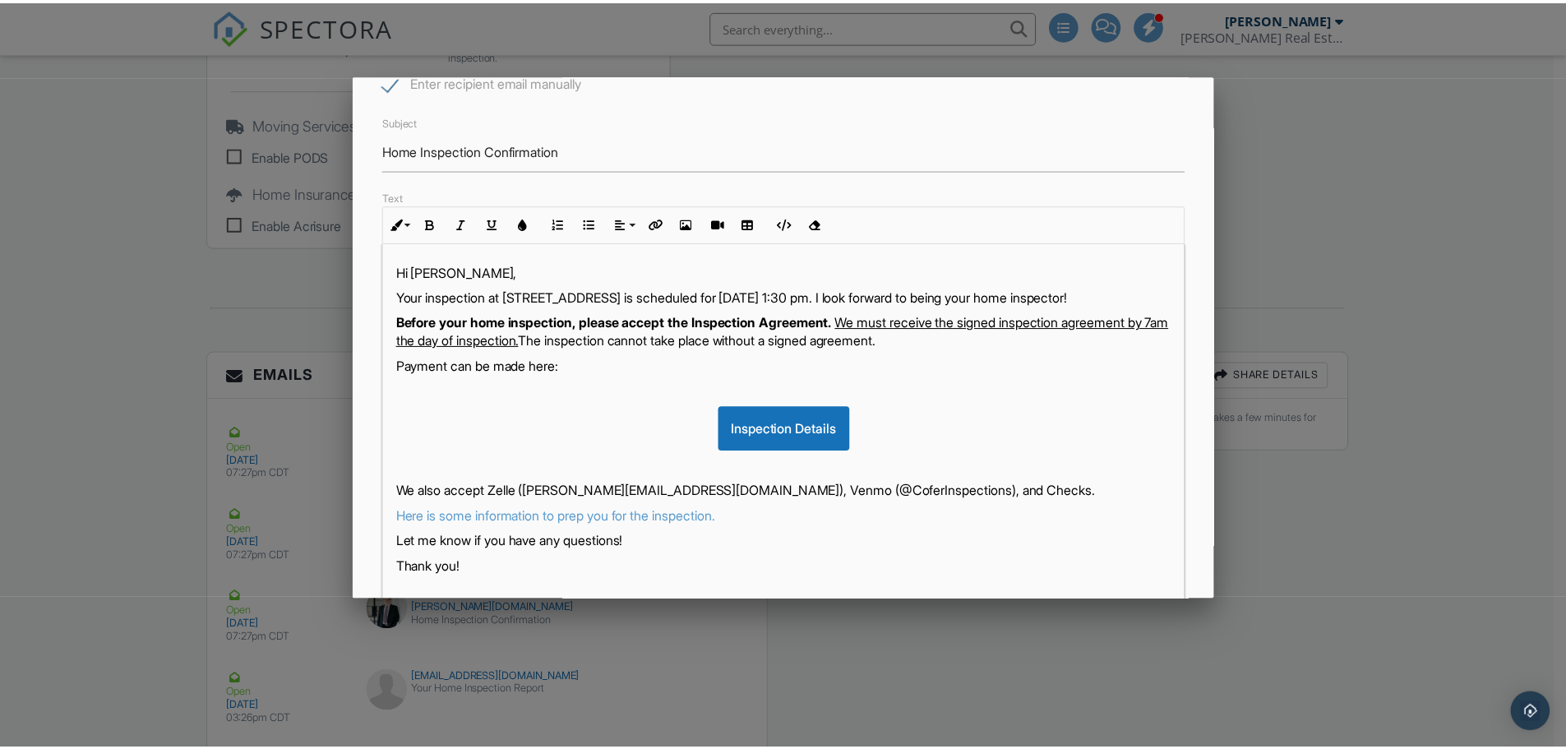
scroll to position [0, 0]
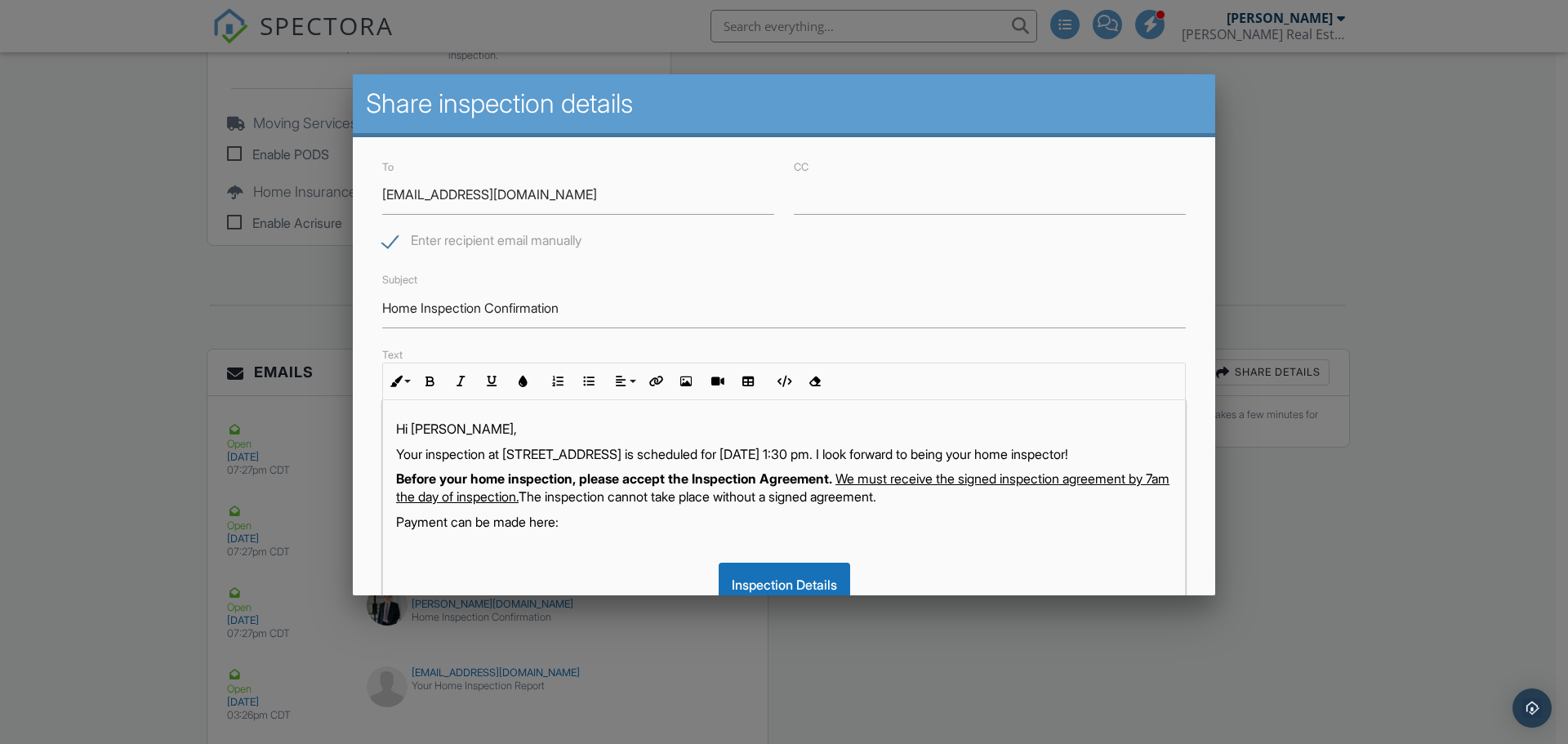
click at [116, 610] on div at bounding box center [784, 383] width 1568 height 930
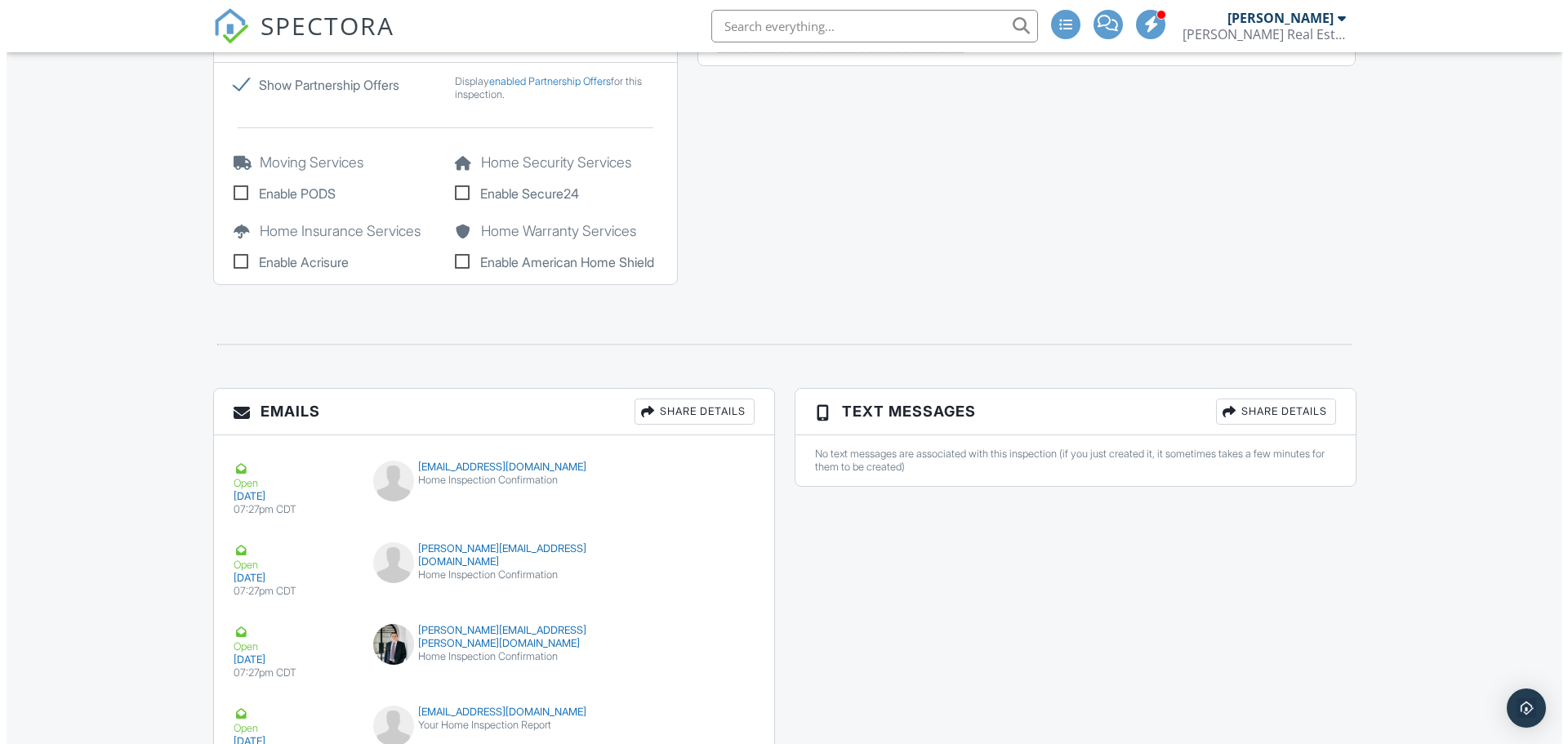
scroll to position [1745, 0]
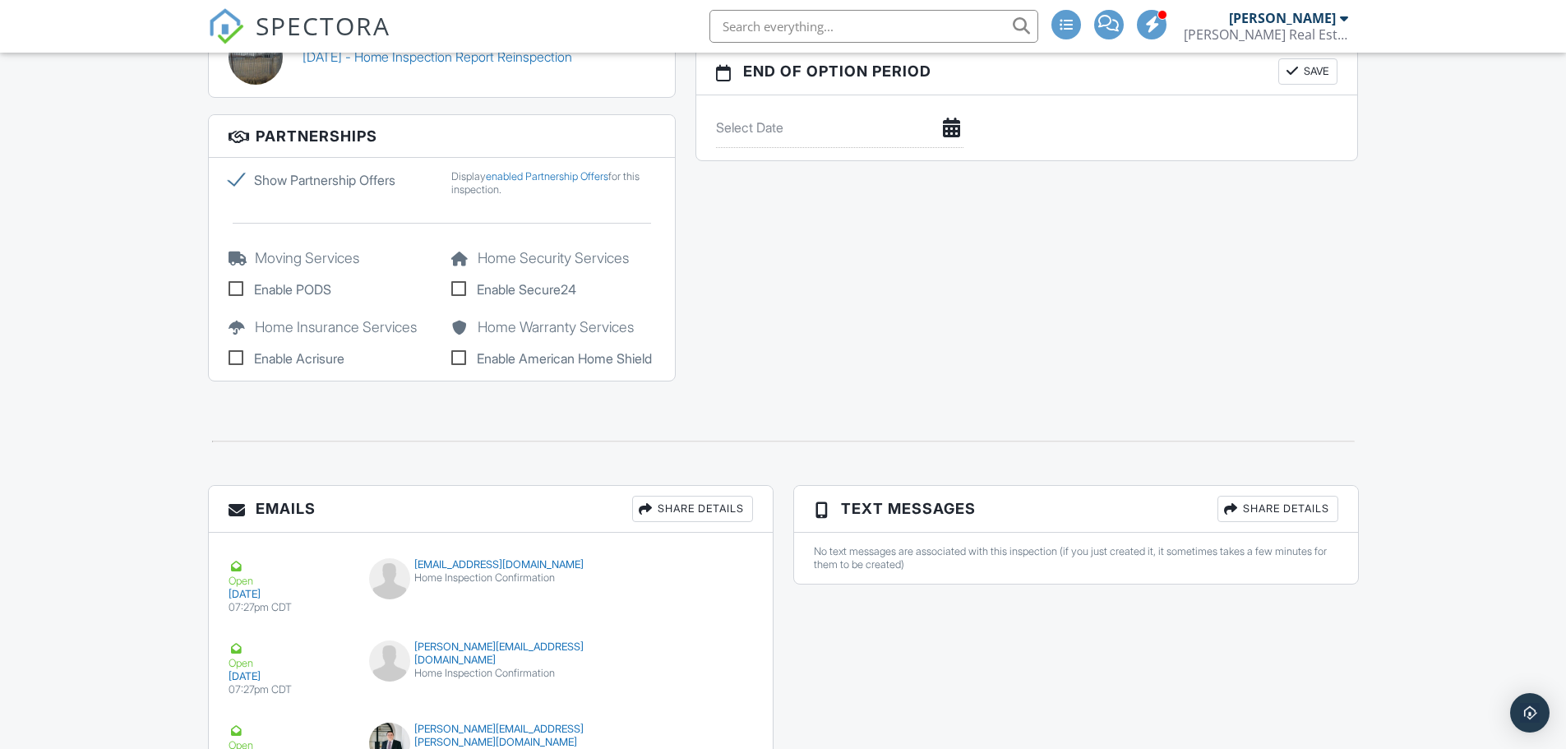
click at [677, 520] on div "Share Details" at bounding box center [692, 509] width 121 height 26
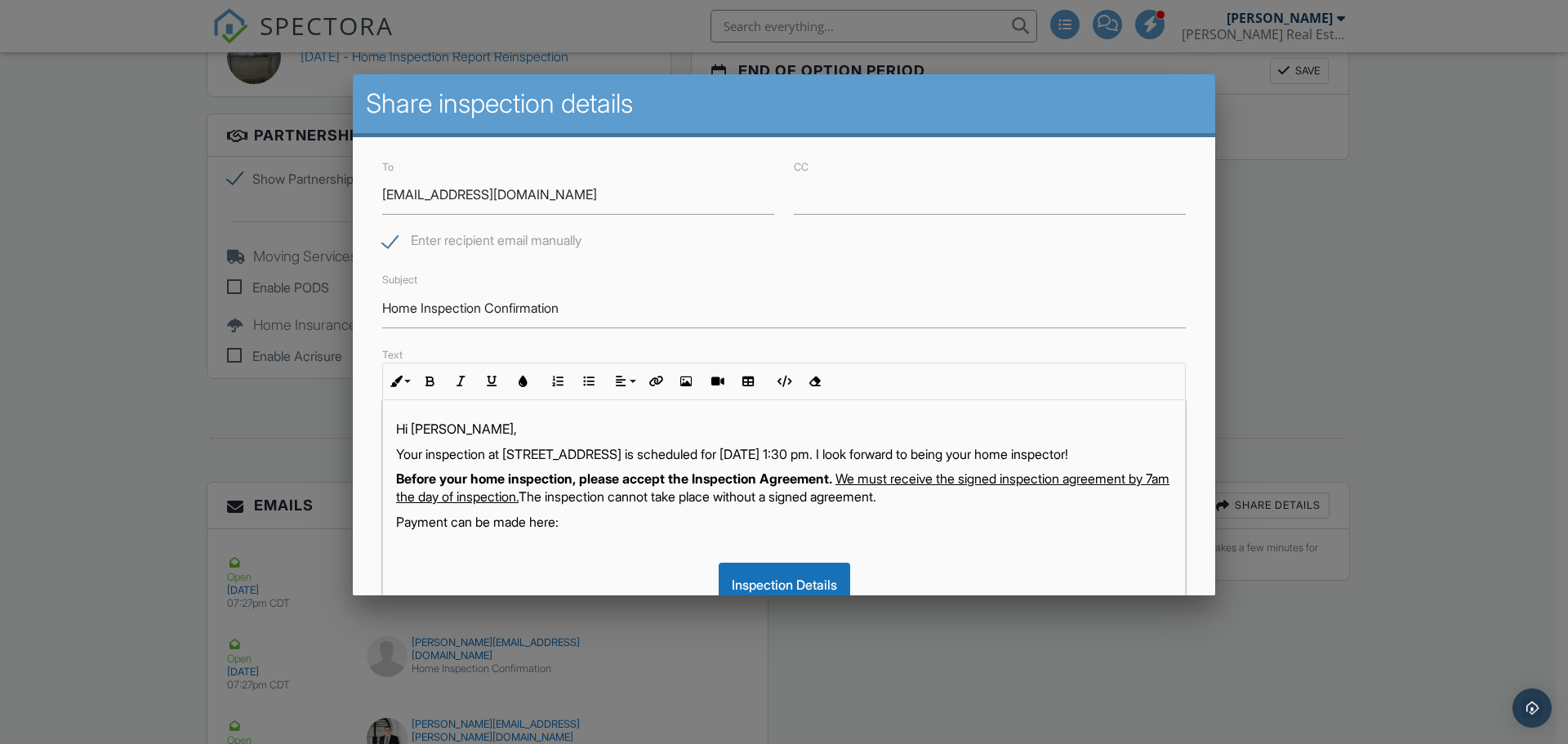
drag, startPoint x: 444, startPoint y: 240, endPoint x: 991, endPoint y: 265, distance: 547.6
click at [991, 265] on div "To ▼ - Select a Recipient - - Select a Recipient - Michelle Andersen (Client) B…" at bounding box center [784, 525] width 862 height 778
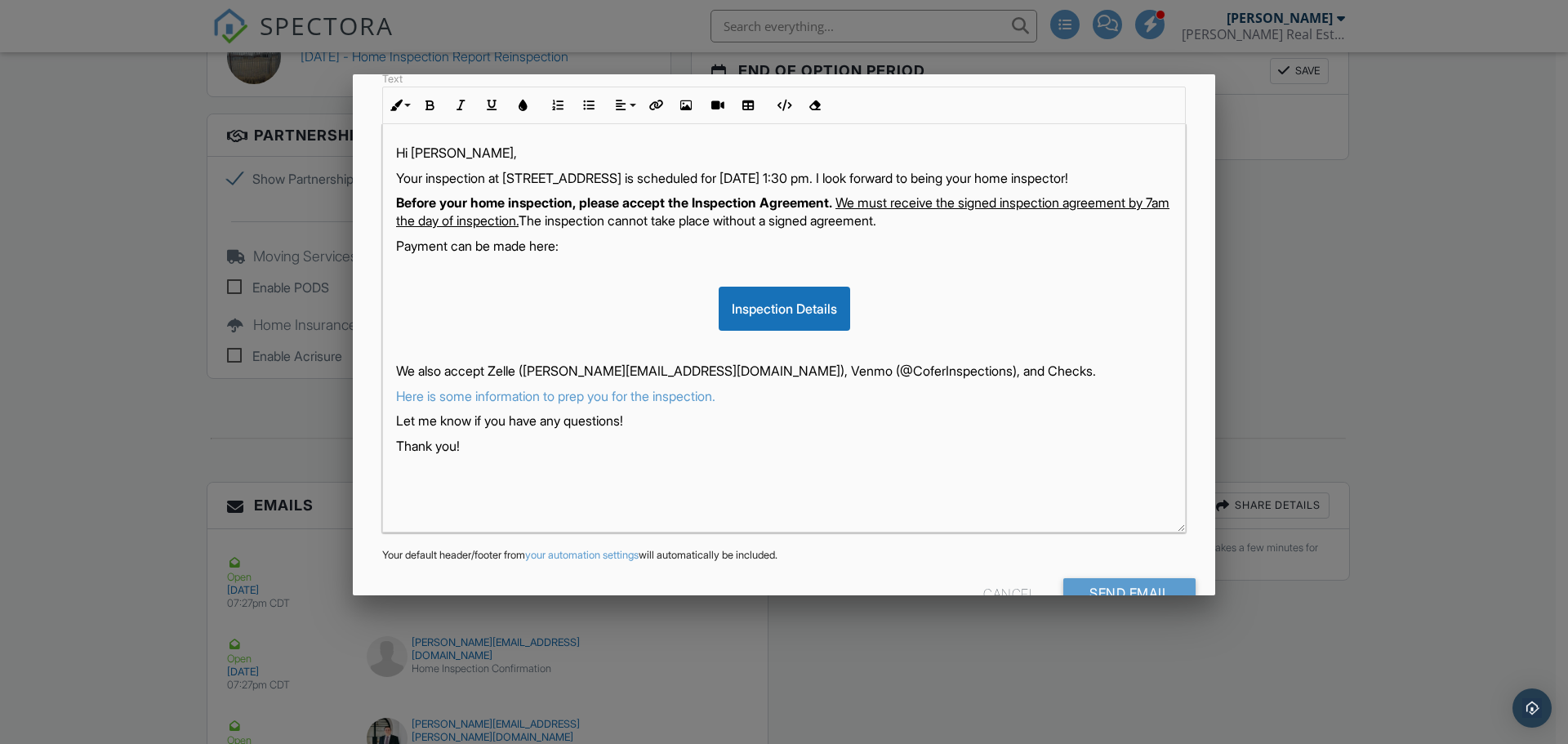
scroll to position [320, 0]
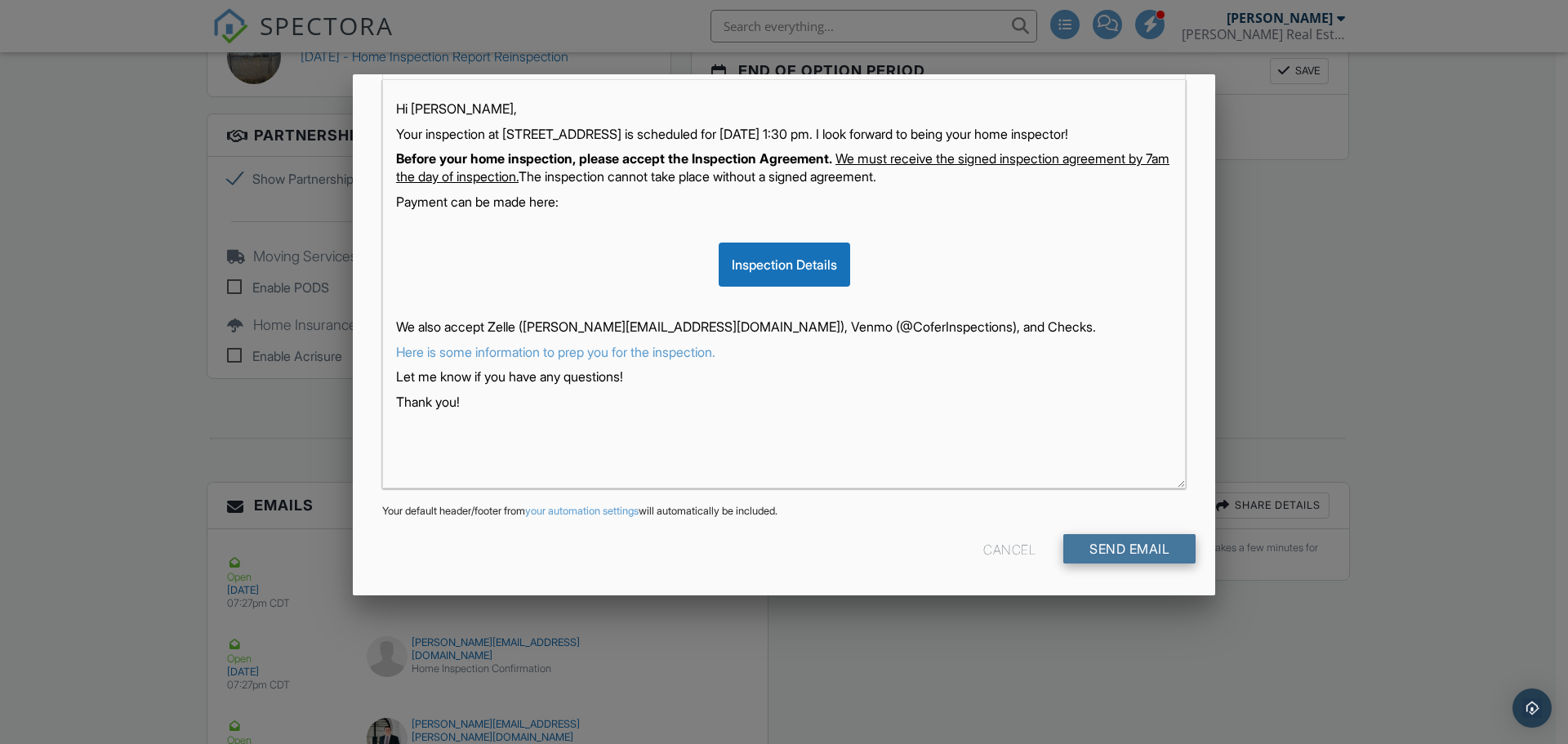
click at [1131, 558] on input "Send Email" at bounding box center [1129, 549] width 132 height 30
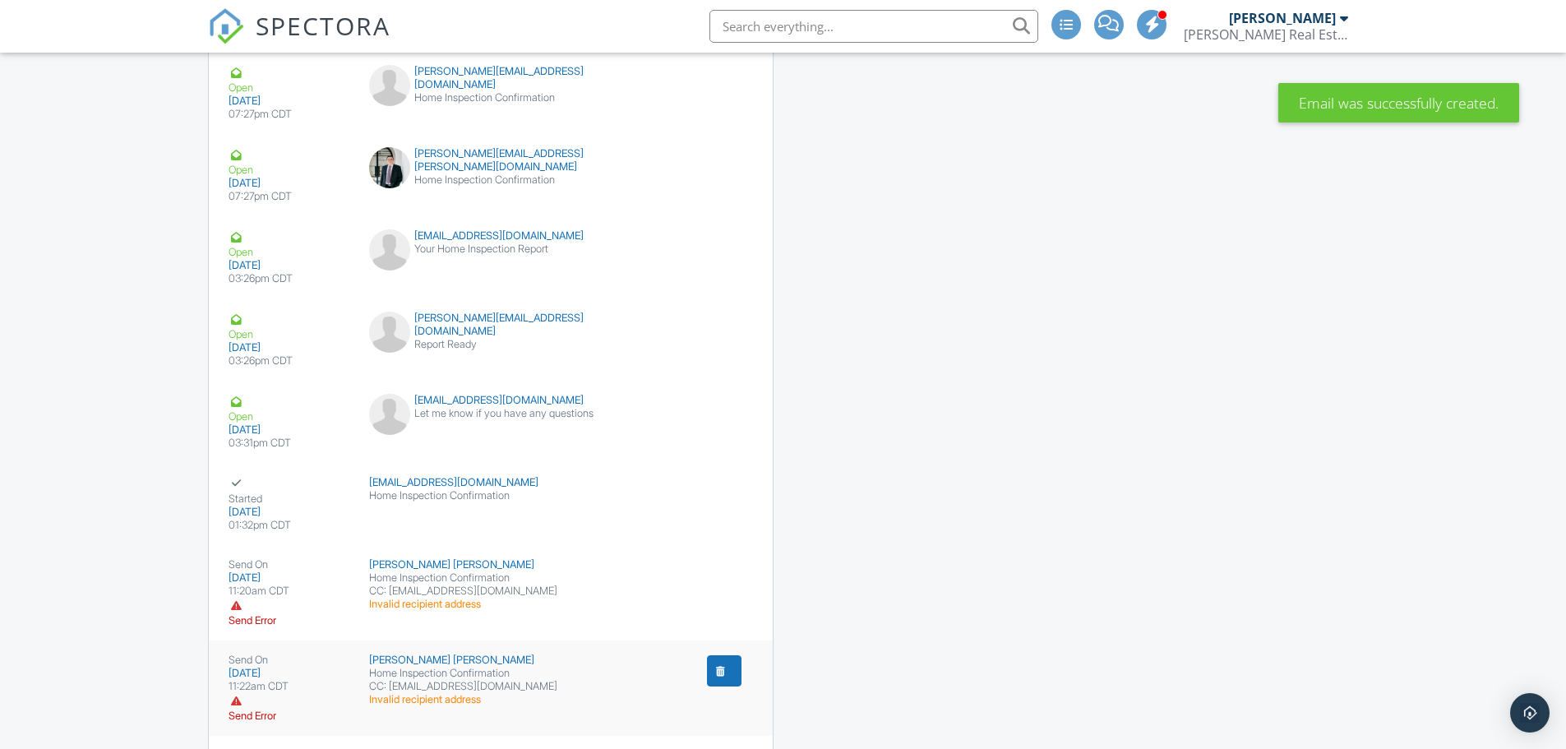
scroll to position [2496, 0]
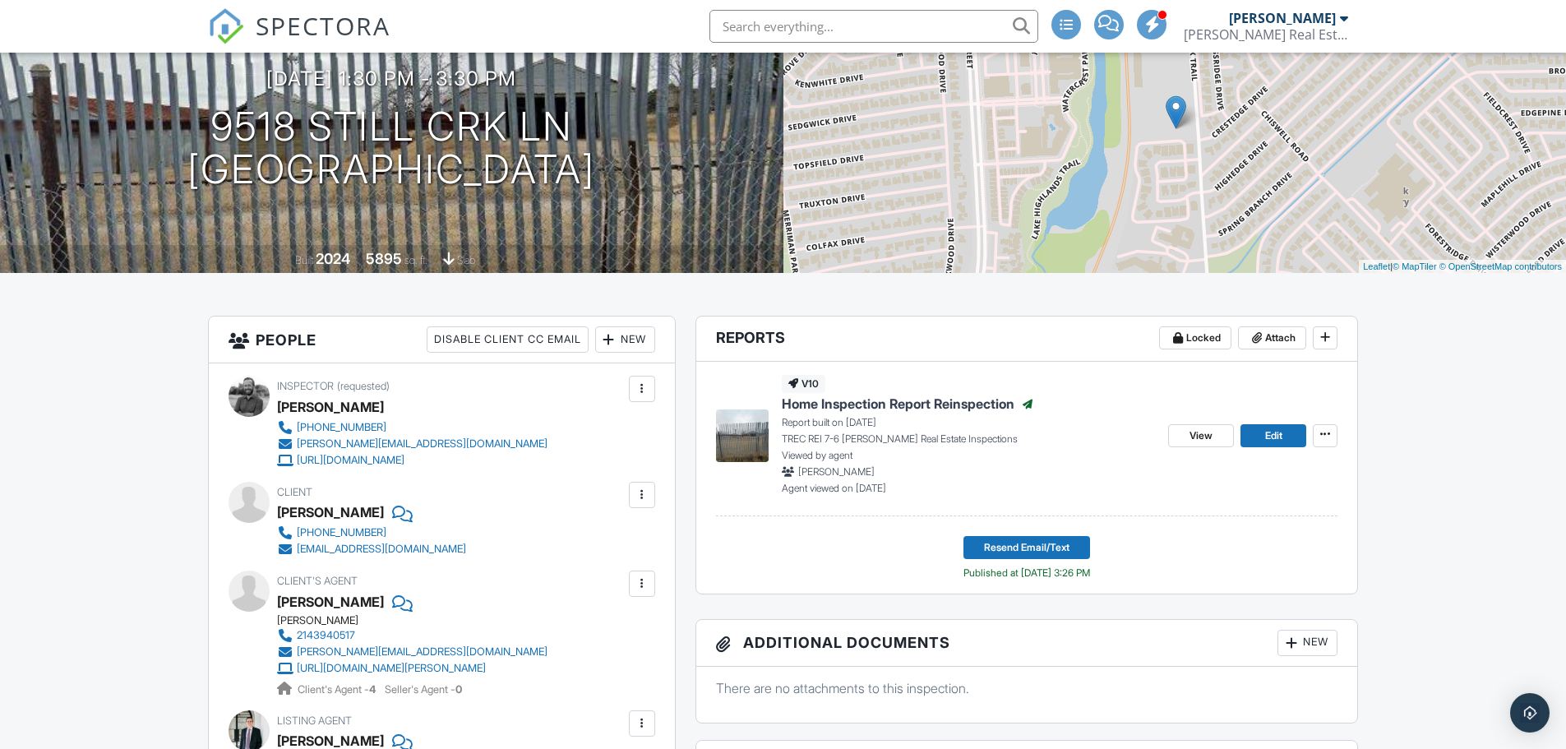
scroll to position [0, 0]
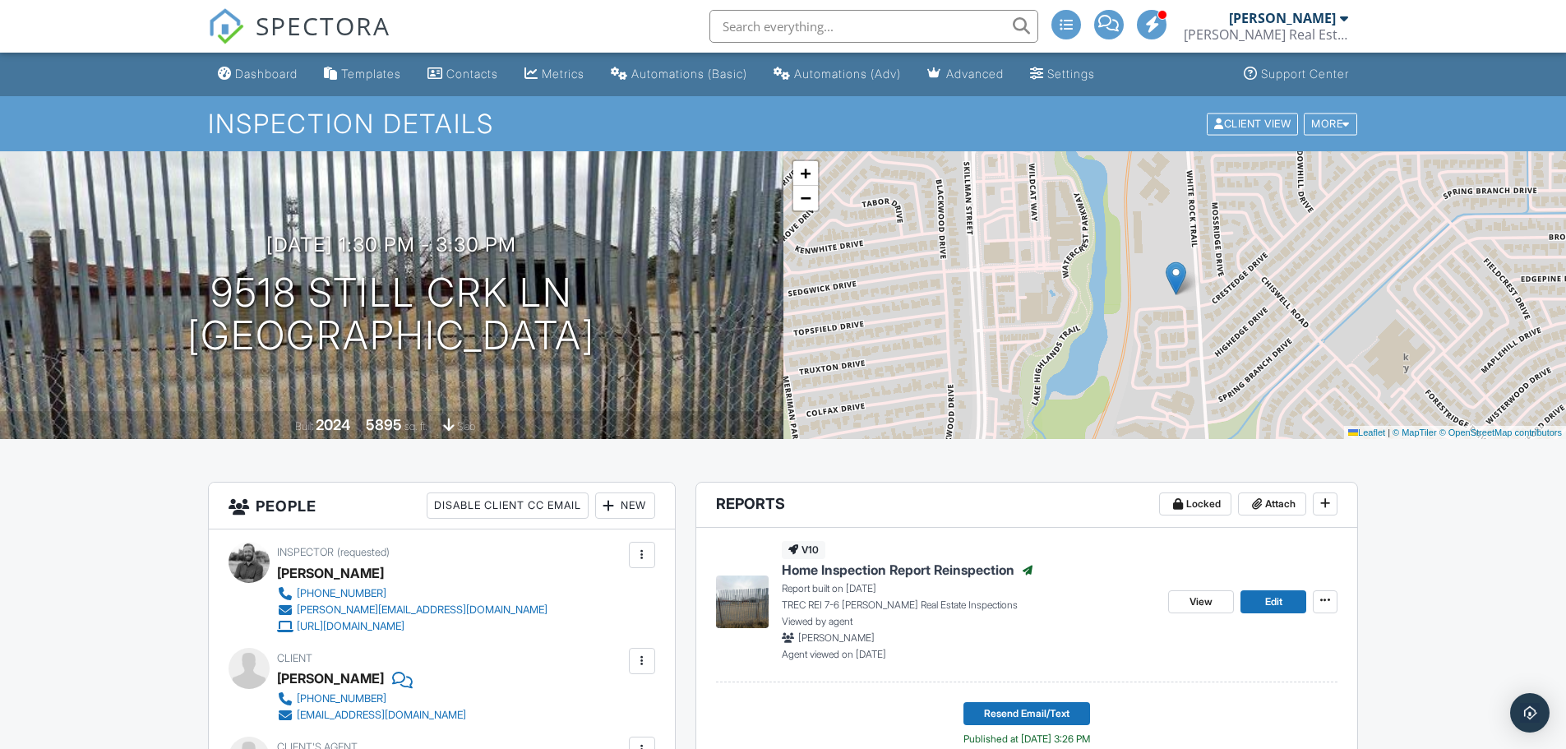
click at [266, 53] on div "SPECTORA" at bounding box center [299, 26] width 182 height 53
click at [266, 70] on div "Dashboard" at bounding box center [266, 74] width 62 height 14
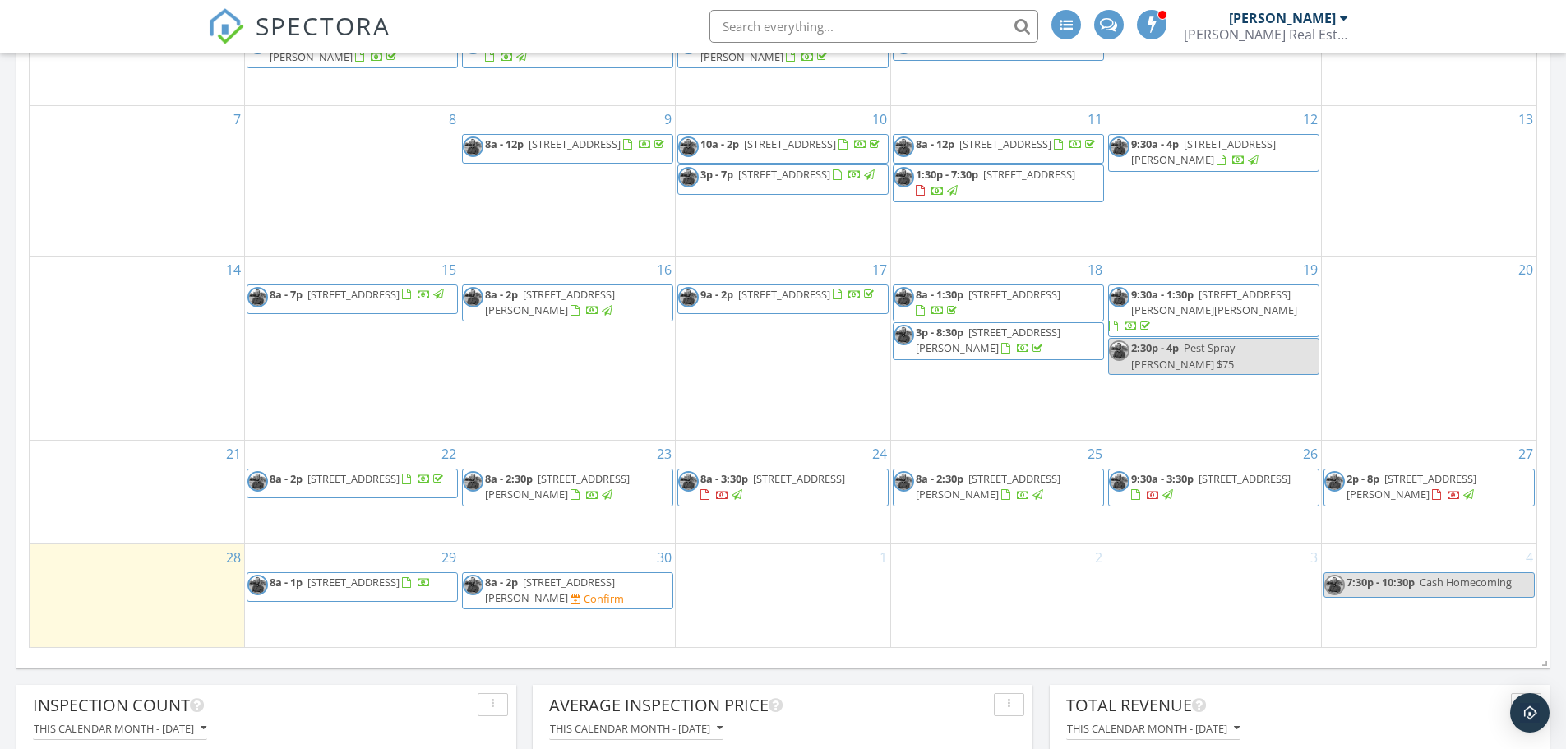
scroll to position [986, 0]
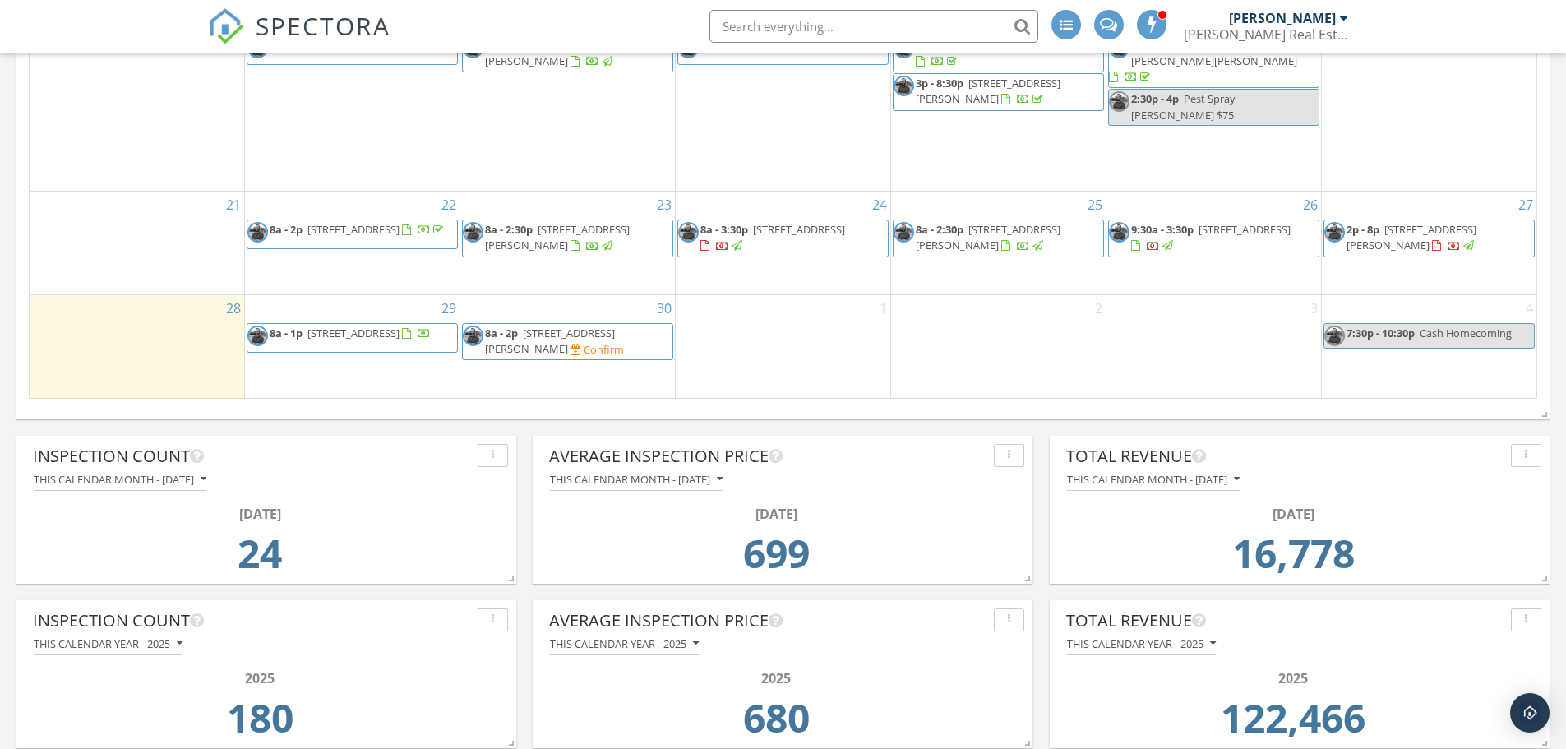
click at [1275, 224] on span "2929 Fernwood Ave, Dallas 75216" at bounding box center [1244, 229] width 92 height 15
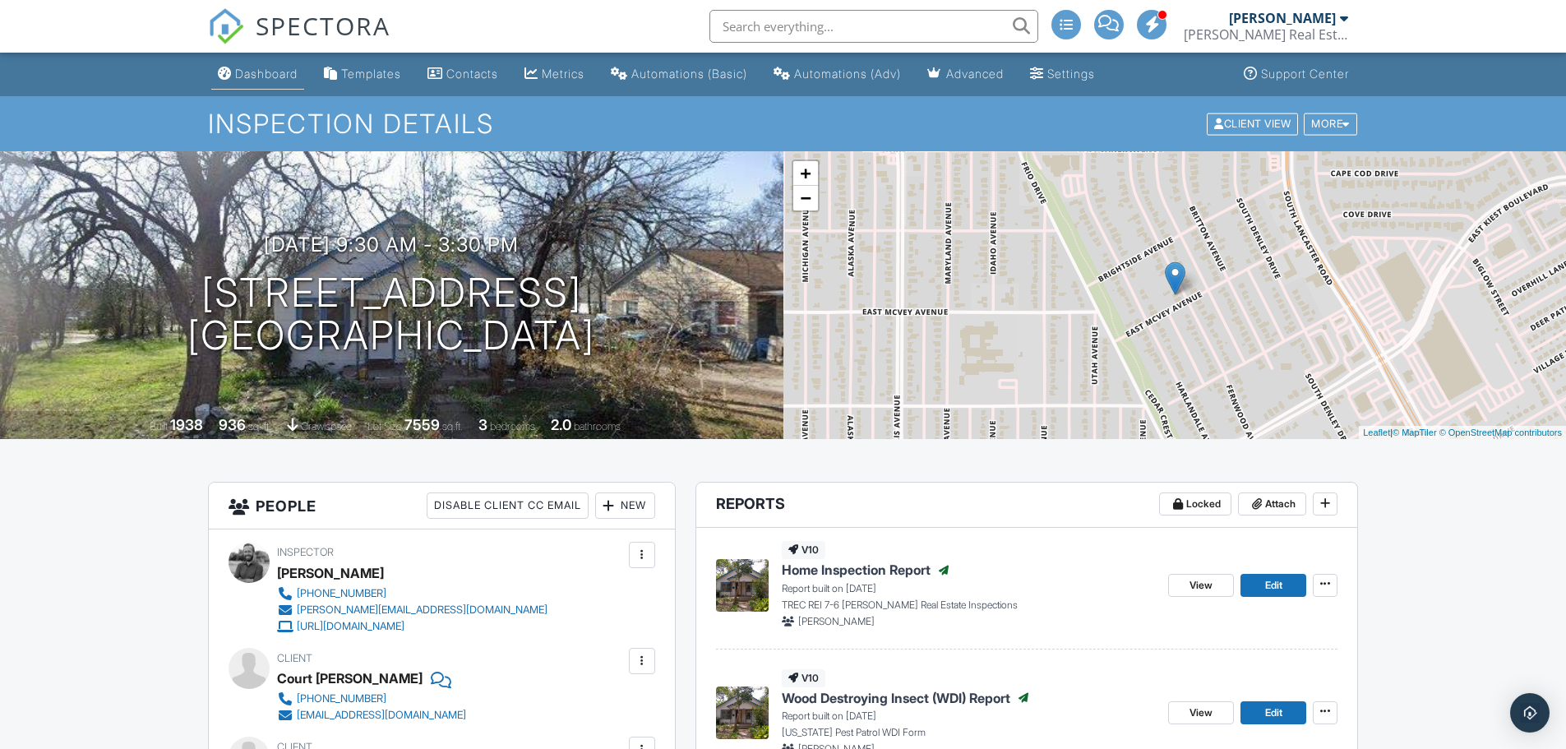
click at [265, 76] on div "Dashboard" at bounding box center [266, 74] width 62 height 14
